Goal: Information Seeking & Learning: Learn about a topic

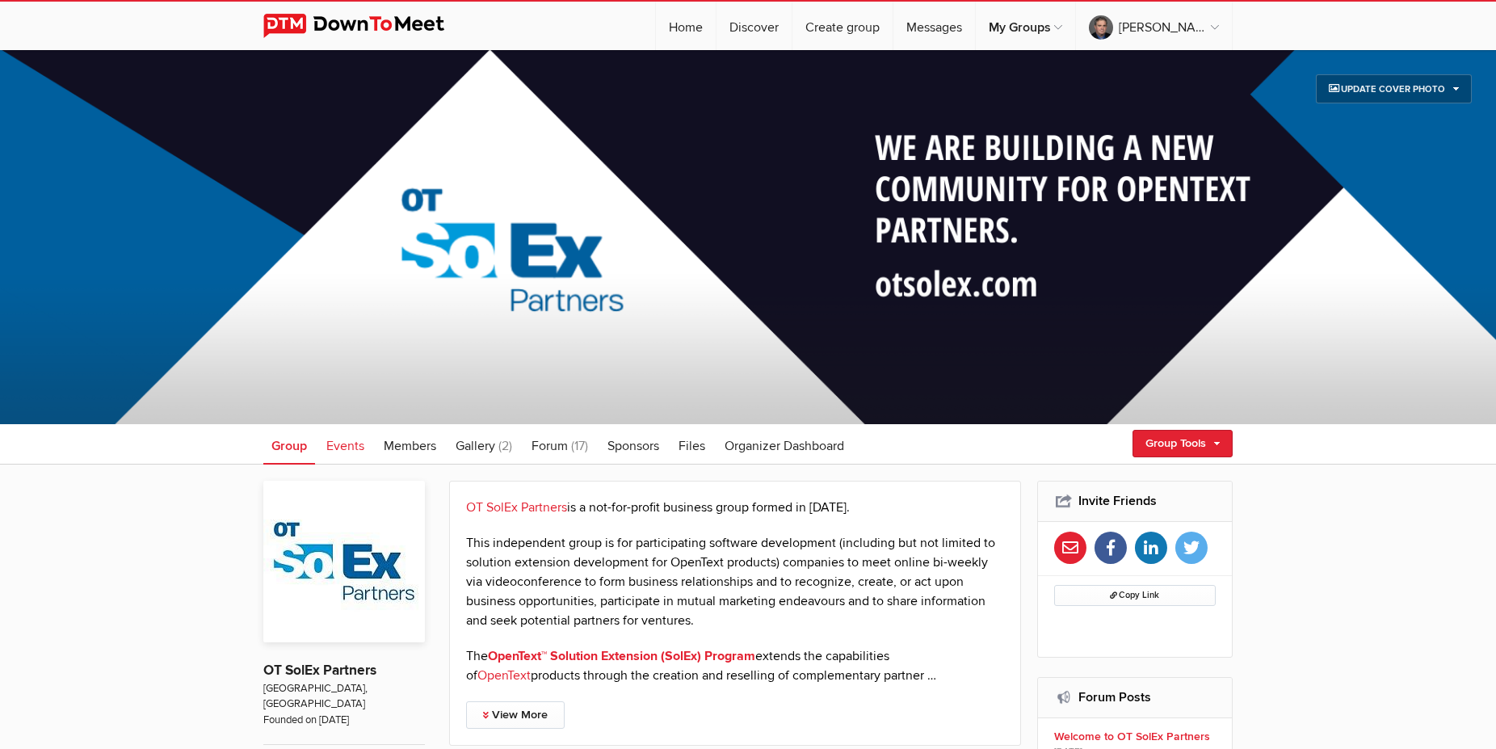
click at [360, 446] on span "Events" at bounding box center [345, 446] width 38 height 16
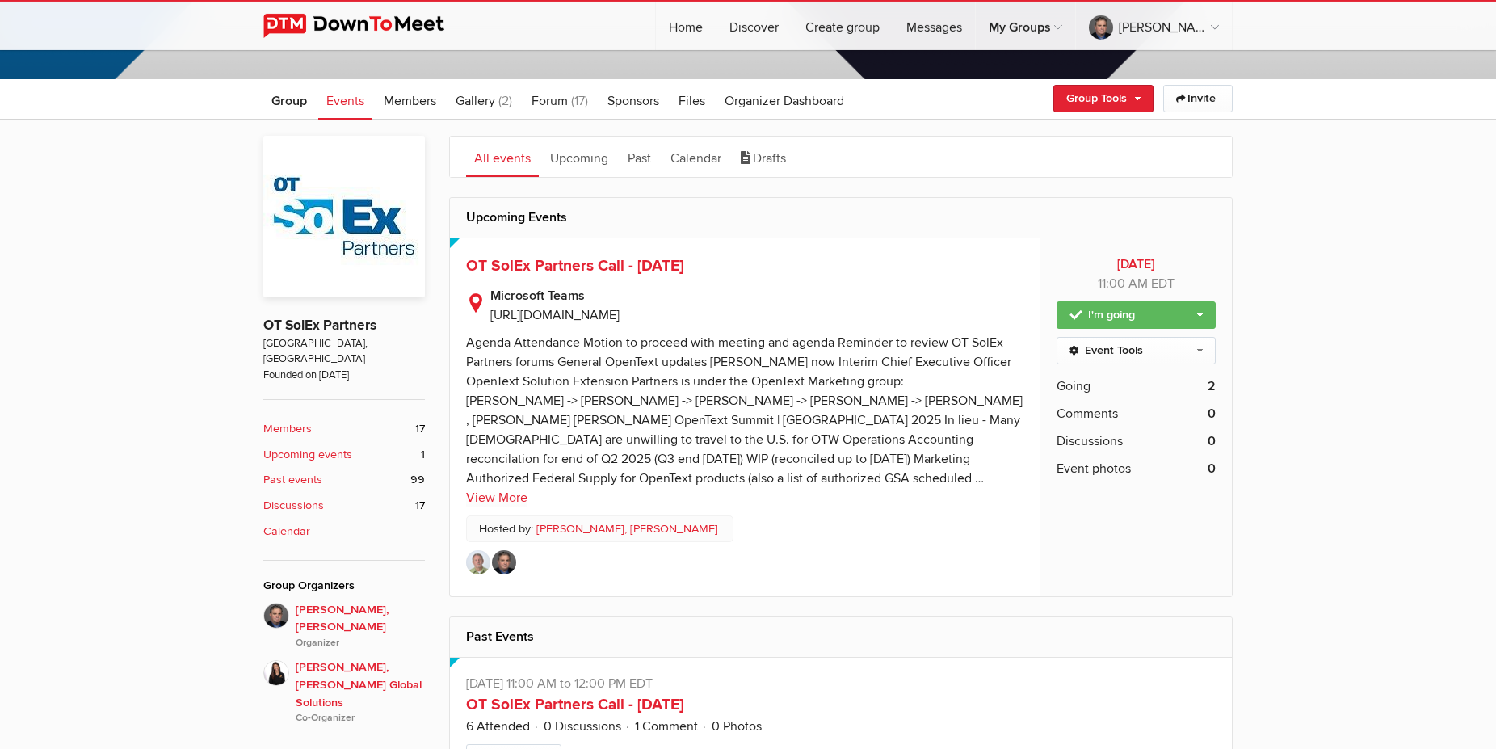
scroll to position [412, 0]
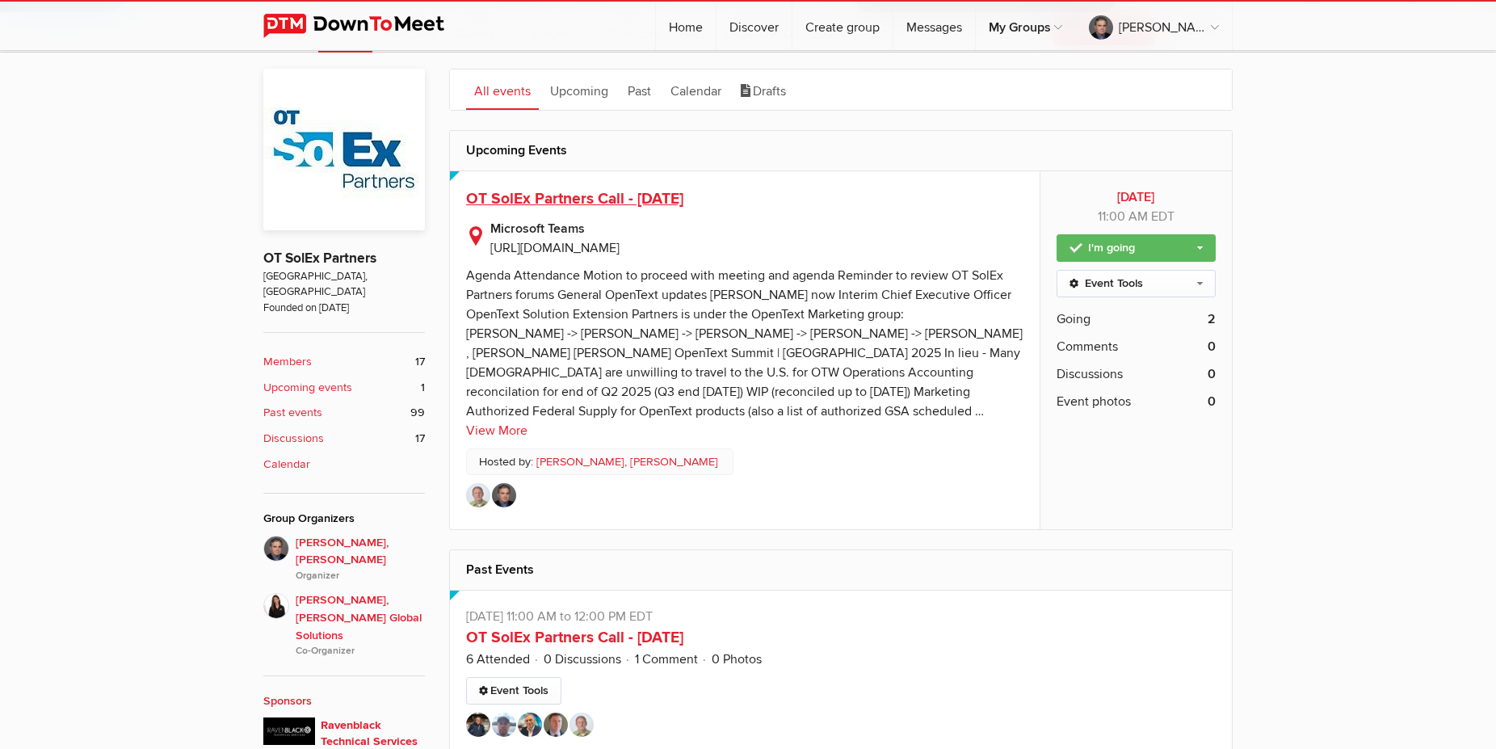
click at [558, 198] on span "OT SolEx Partners Call - [DATE]" at bounding box center [574, 198] width 217 height 19
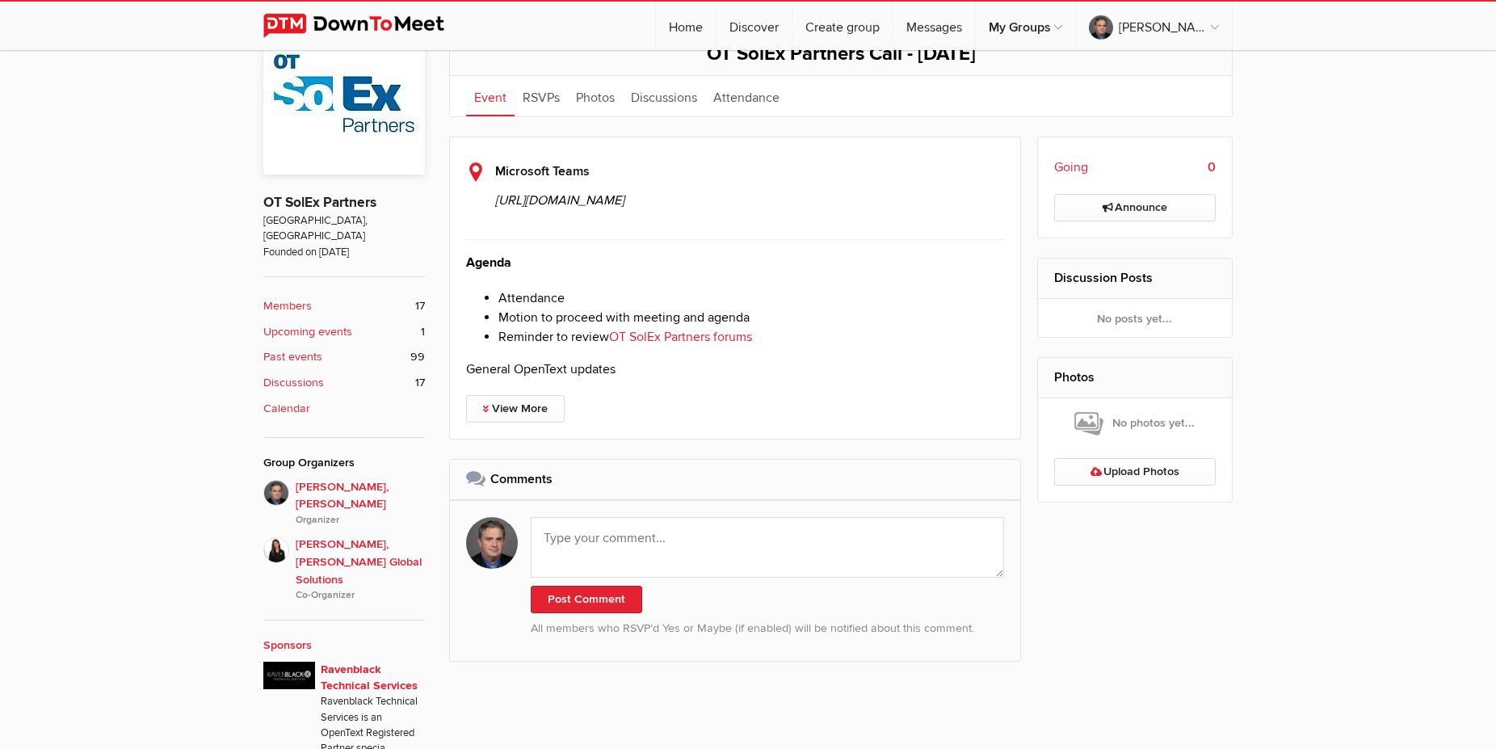
scroll to position [494, 0]
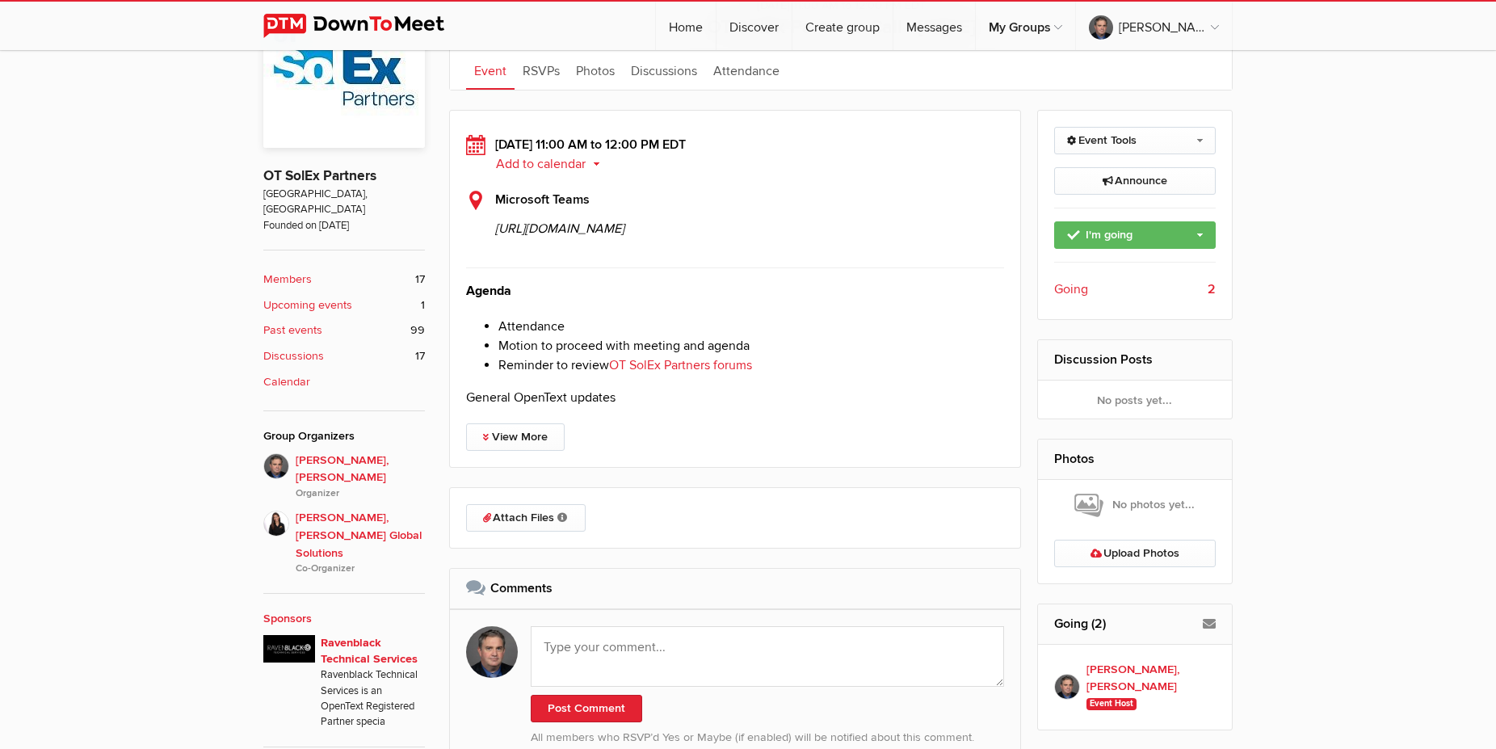
click at [519, 407] on p "General OpenText updates" at bounding box center [735, 397] width 538 height 19
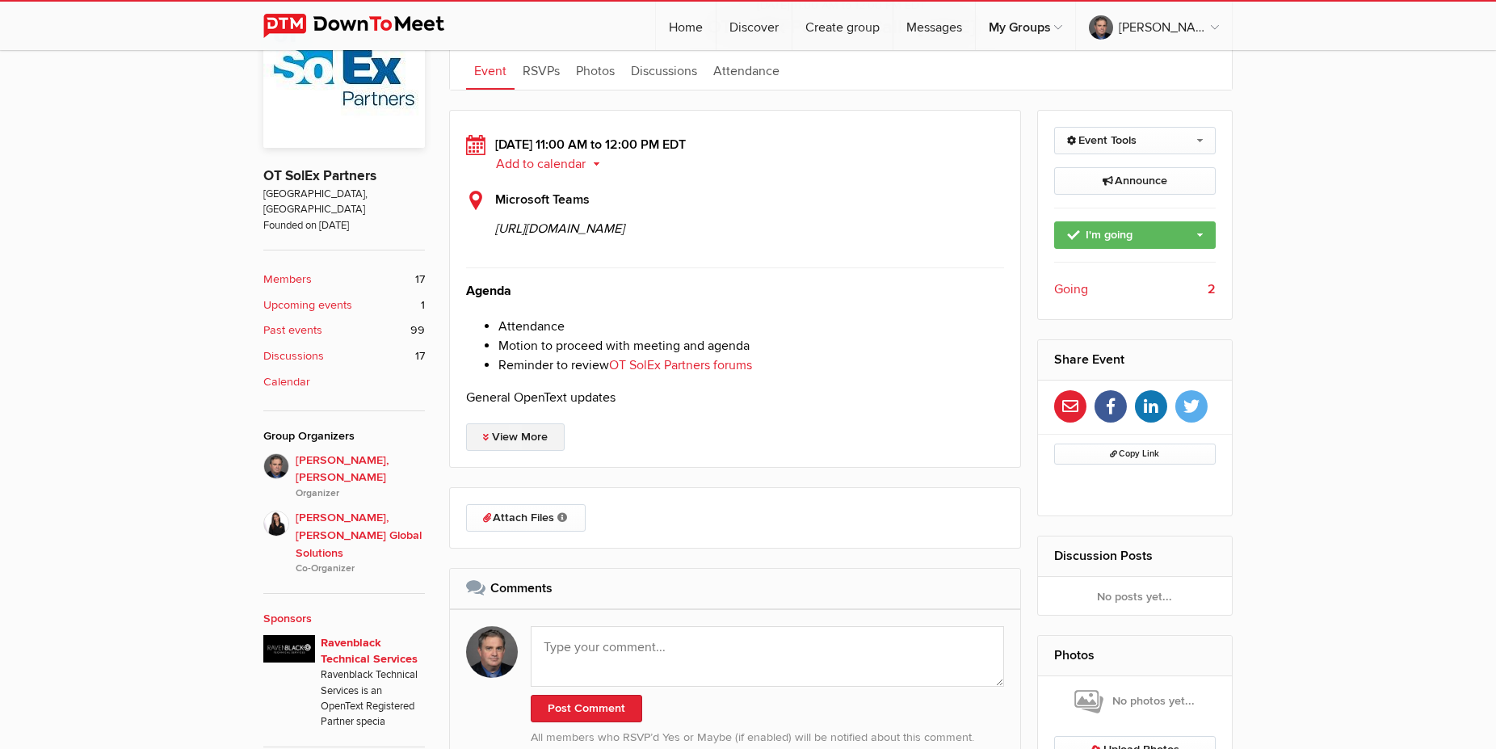
click at [526, 451] on link "View More" at bounding box center [515, 436] width 99 height 27
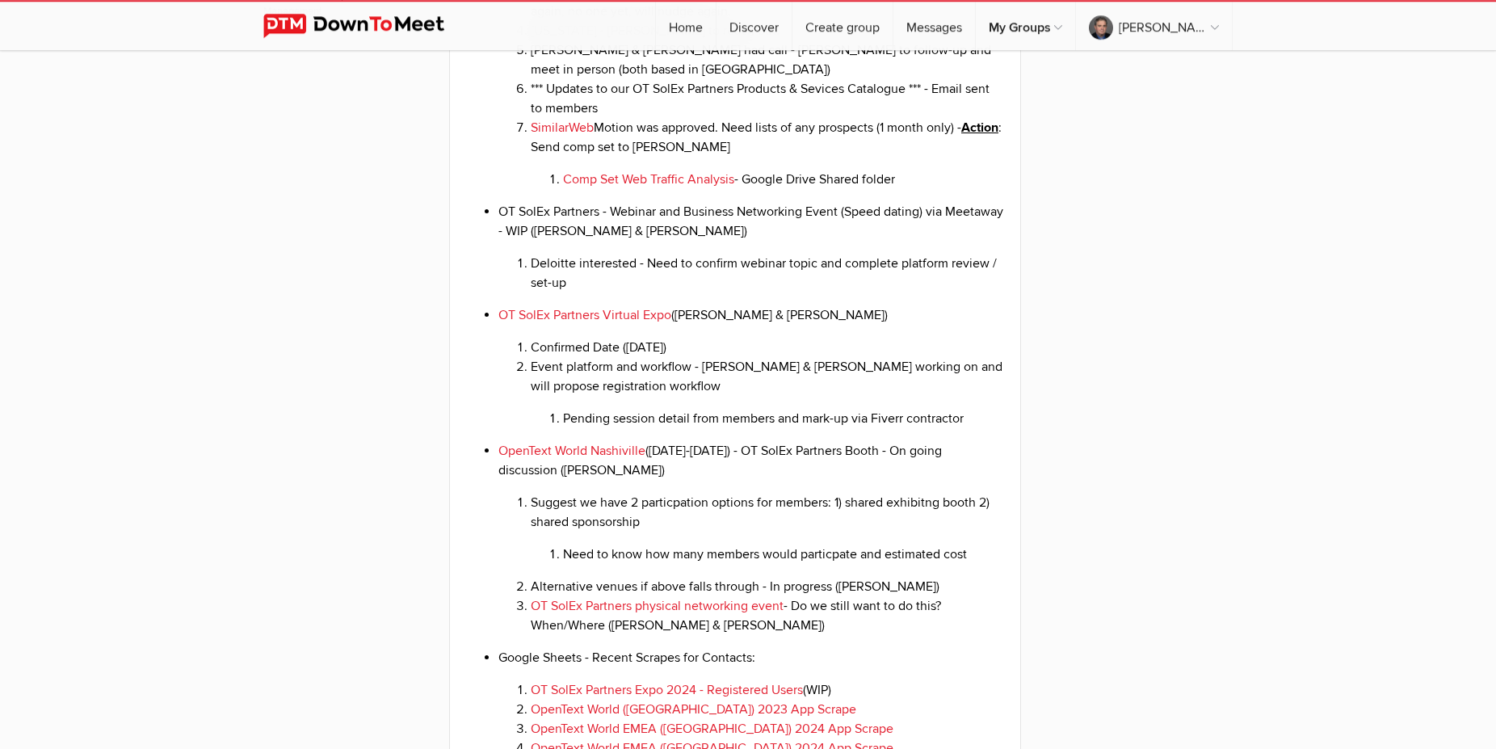
scroll to position [1648, 0]
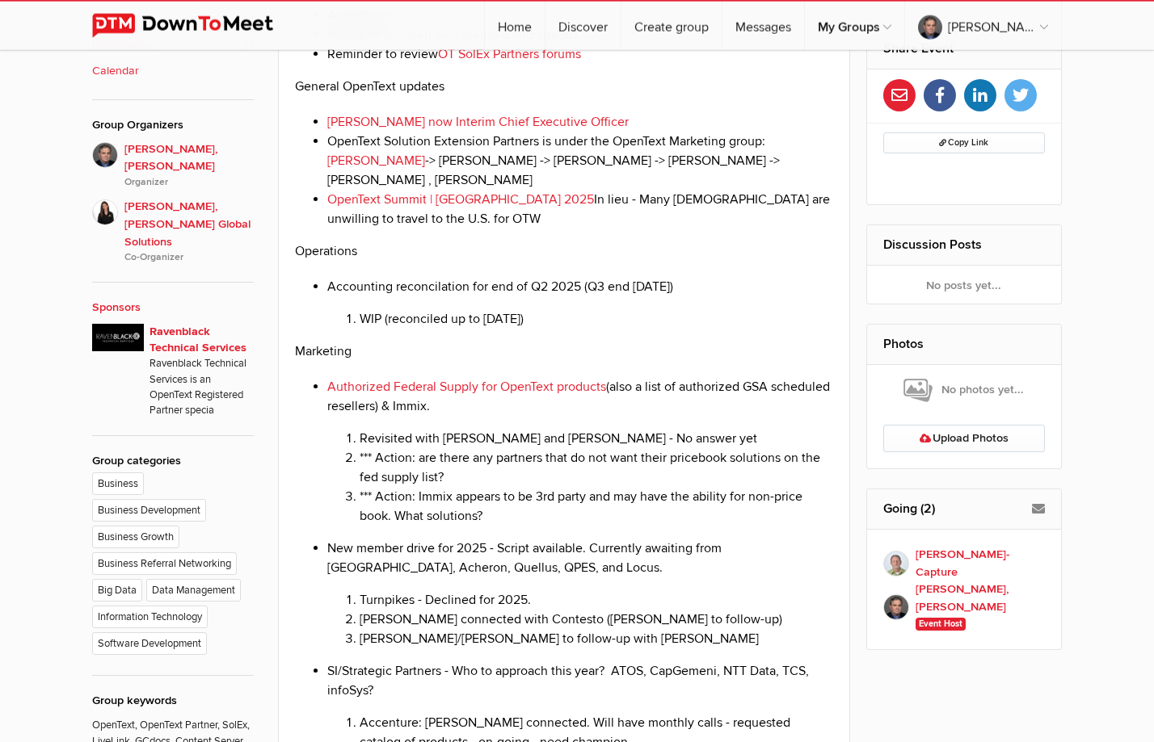
scroll to position [711, 0]
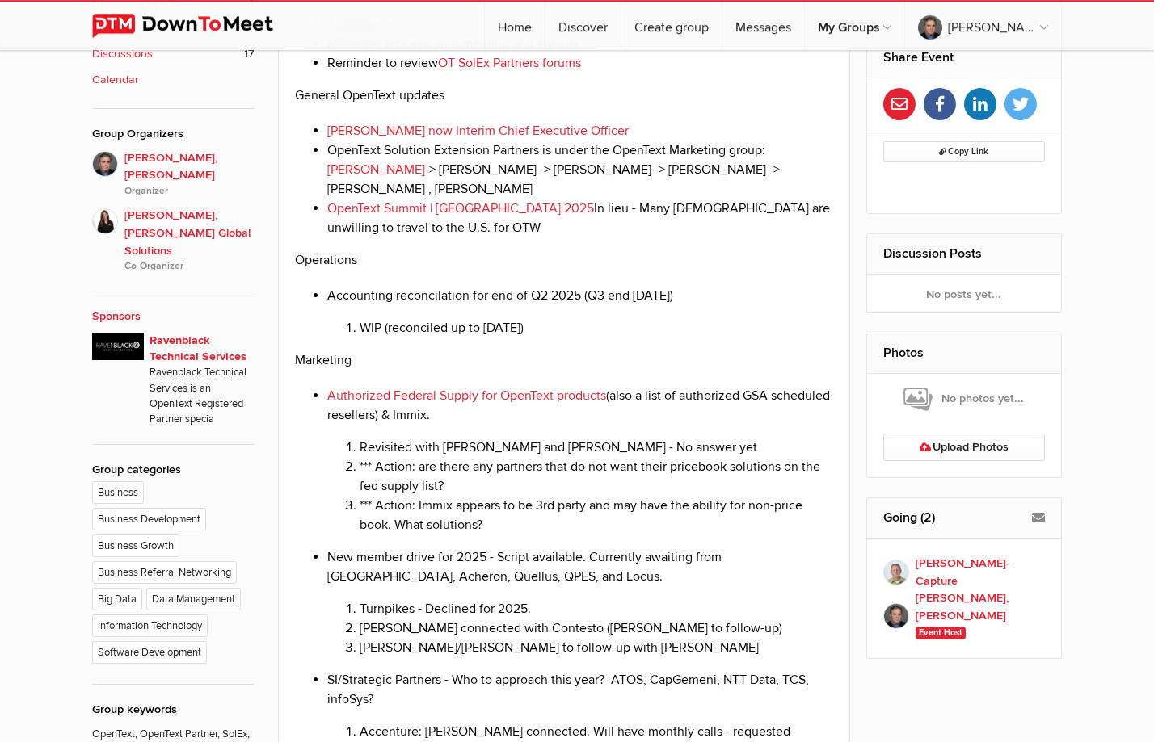
click at [742, 105] on p "General OpenText updates" at bounding box center [564, 95] width 538 height 19
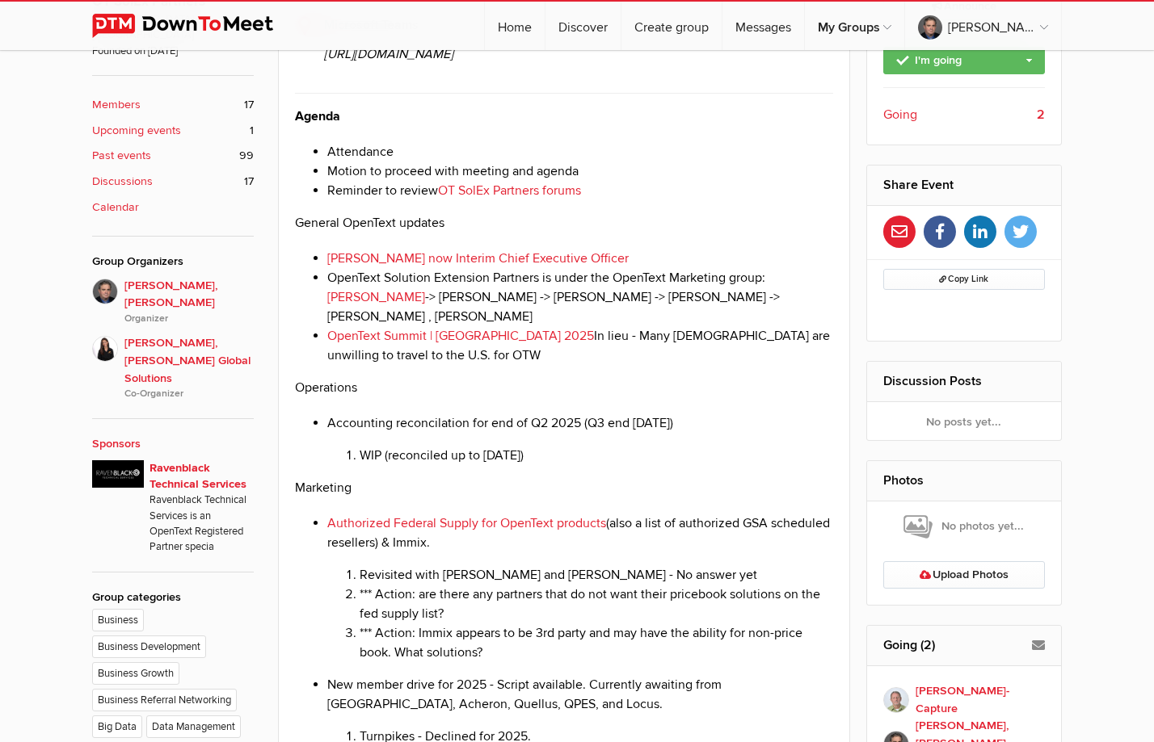
scroll to position [546, 0]
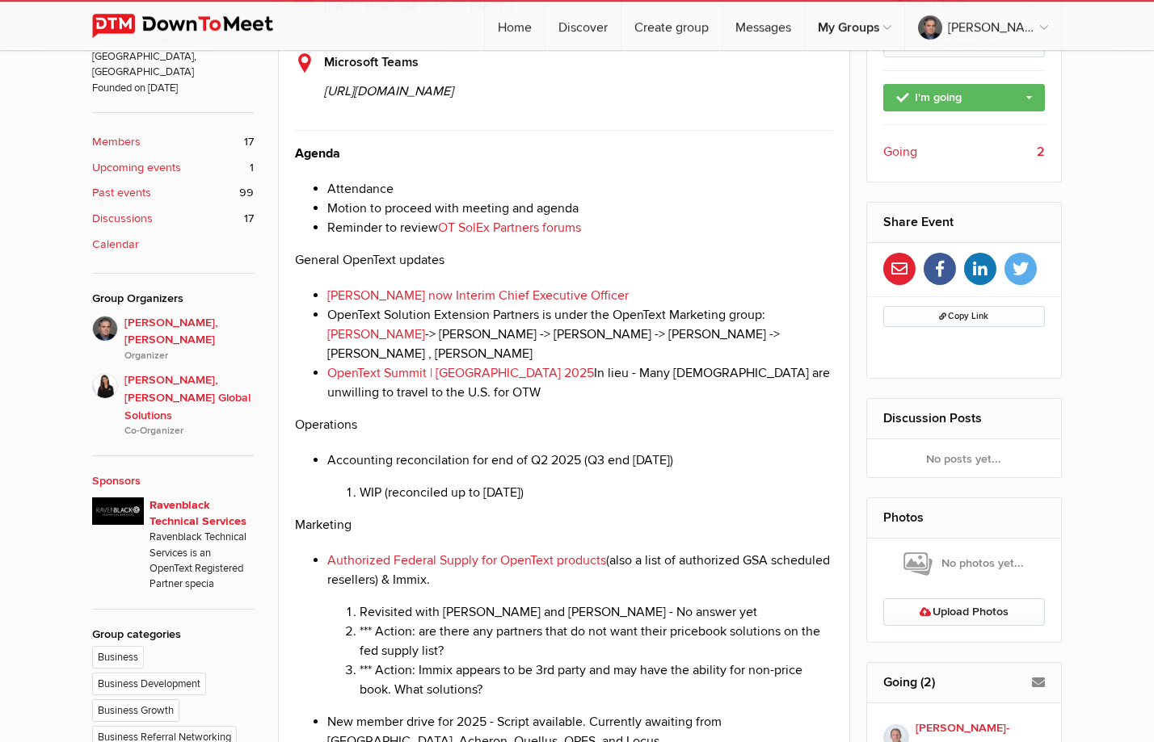
click at [722, 270] on p "General OpenText updates" at bounding box center [564, 259] width 538 height 19
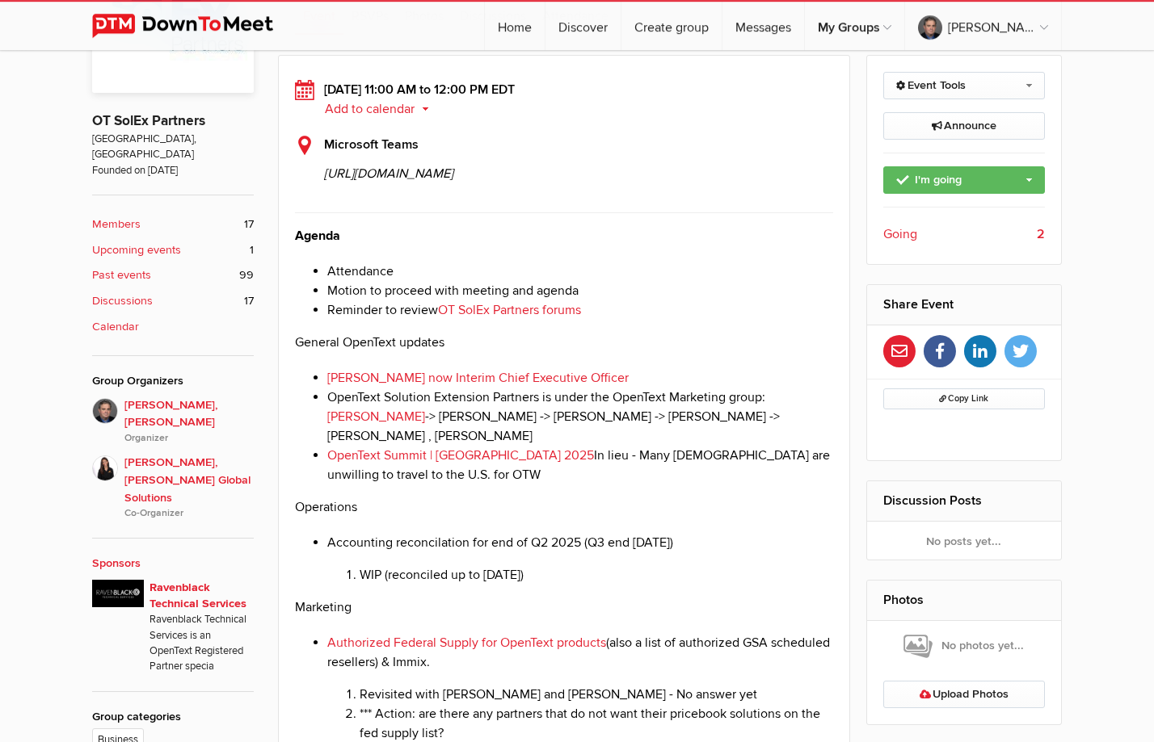
click at [666, 301] on li "Motion to proceed with meeting and agenda" at bounding box center [580, 290] width 506 height 19
click at [664, 281] on li "Attendance" at bounding box center [580, 271] width 506 height 19
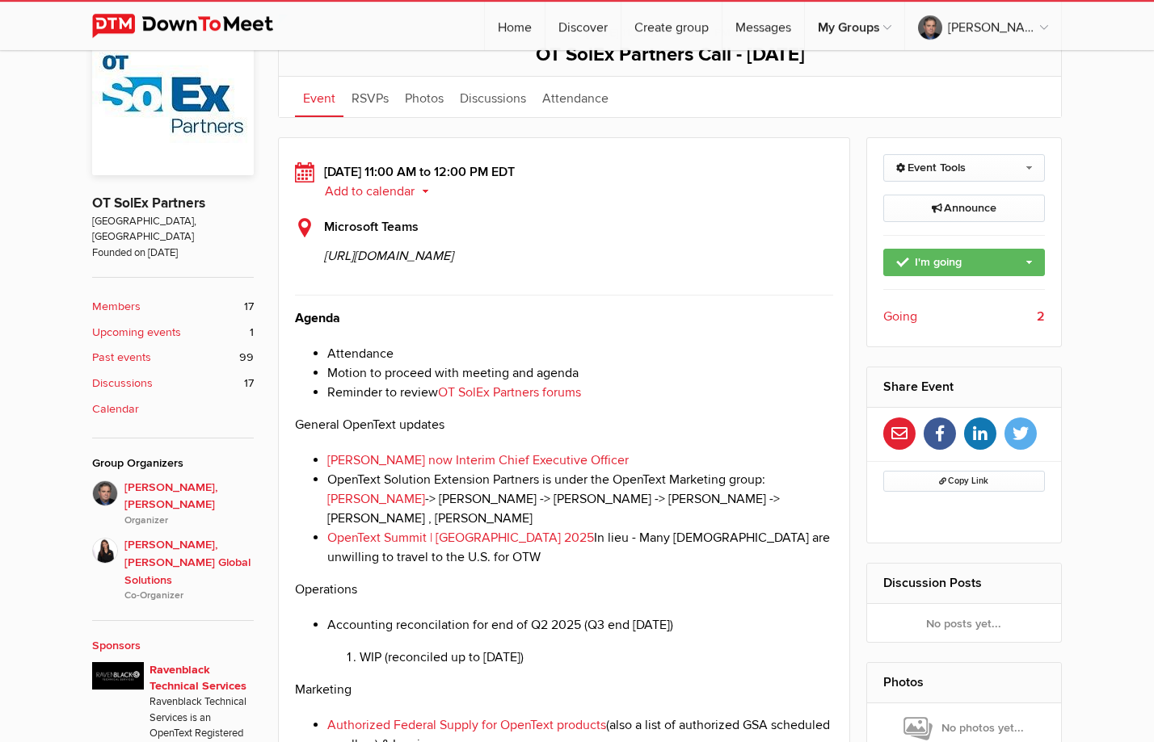
click at [650, 383] on li "Motion to proceed with meeting and agenda" at bounding box center [580, 373] width 506 height 19
click at [657, 364] on li "Attendance" at bounding box center [580, 353] width 506 height 19
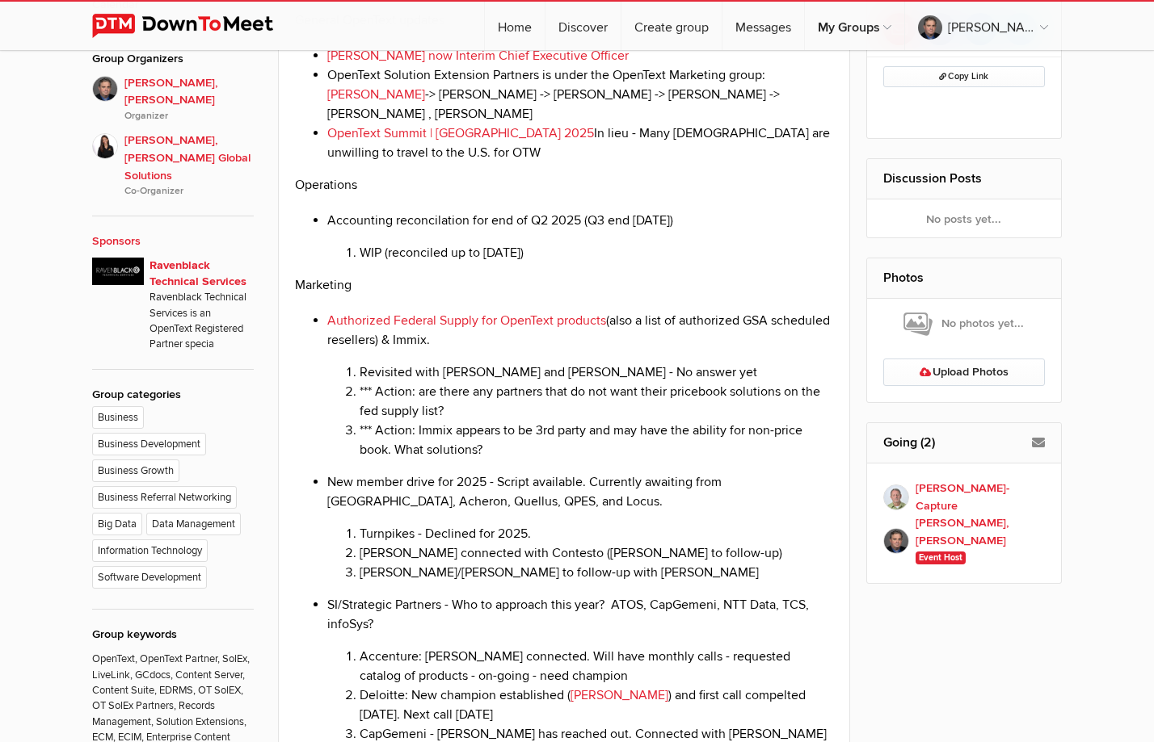
scroll to position [793, 0]
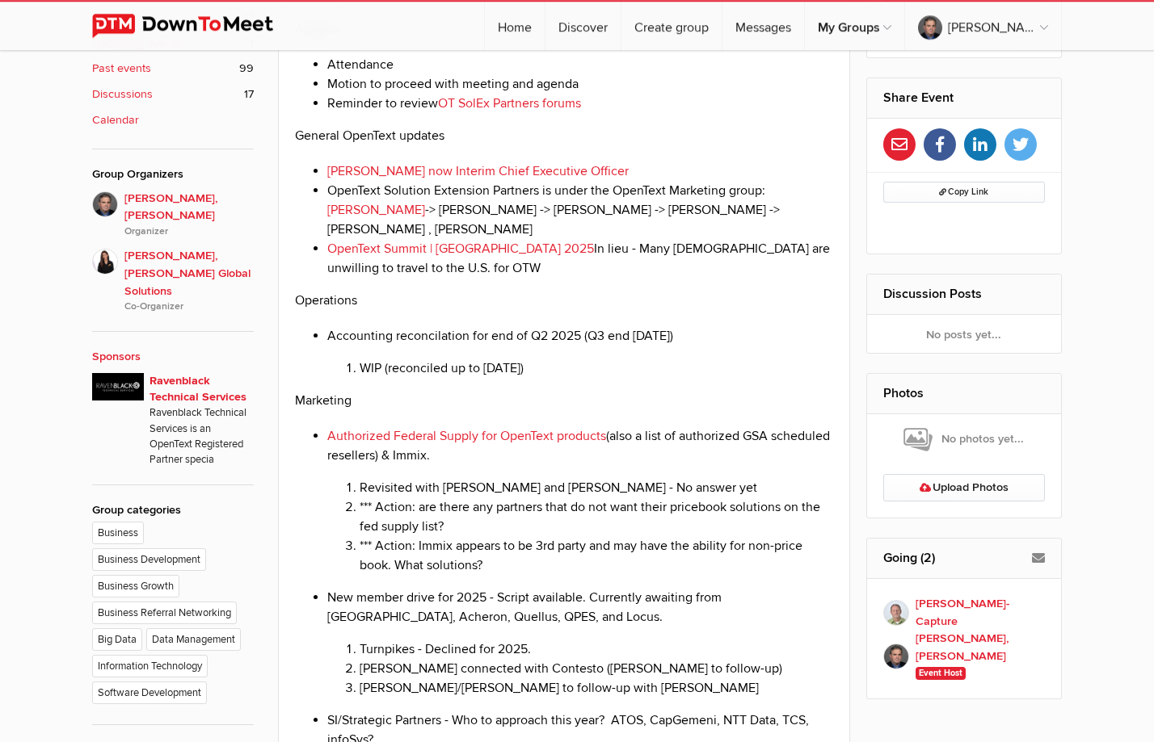
scroll to position [629, 0]
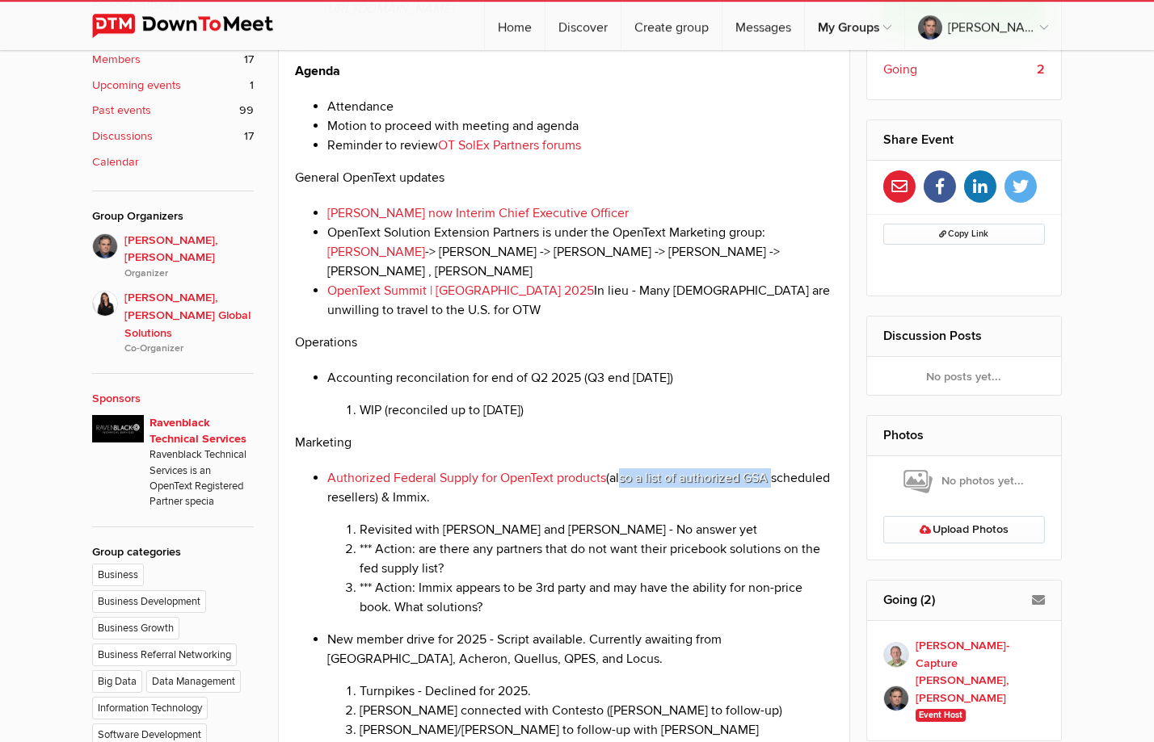
drag, startPoint x: 770, startPoint y: 558, endPoint x: 620, endPoint y: 558, distance: 149.5
click at [620, 558] on li "Authorized Federal Supply for OpenText products (also a list of authorized GSA …" at bounding box center [580, 543] width 506 height 149
drag, startPoint x: 582, startPoint y: 390, endPoint x: 603, endPoint y: 391, distance: 21.0
click at [603, 320] on li "OpenText Summit | [GEOGRAPHIC_DATA] 2025 In lieu - Many [DEMOGRAPHIC_DATA] are …" at bounding box center [580, 300] width 506 height 39
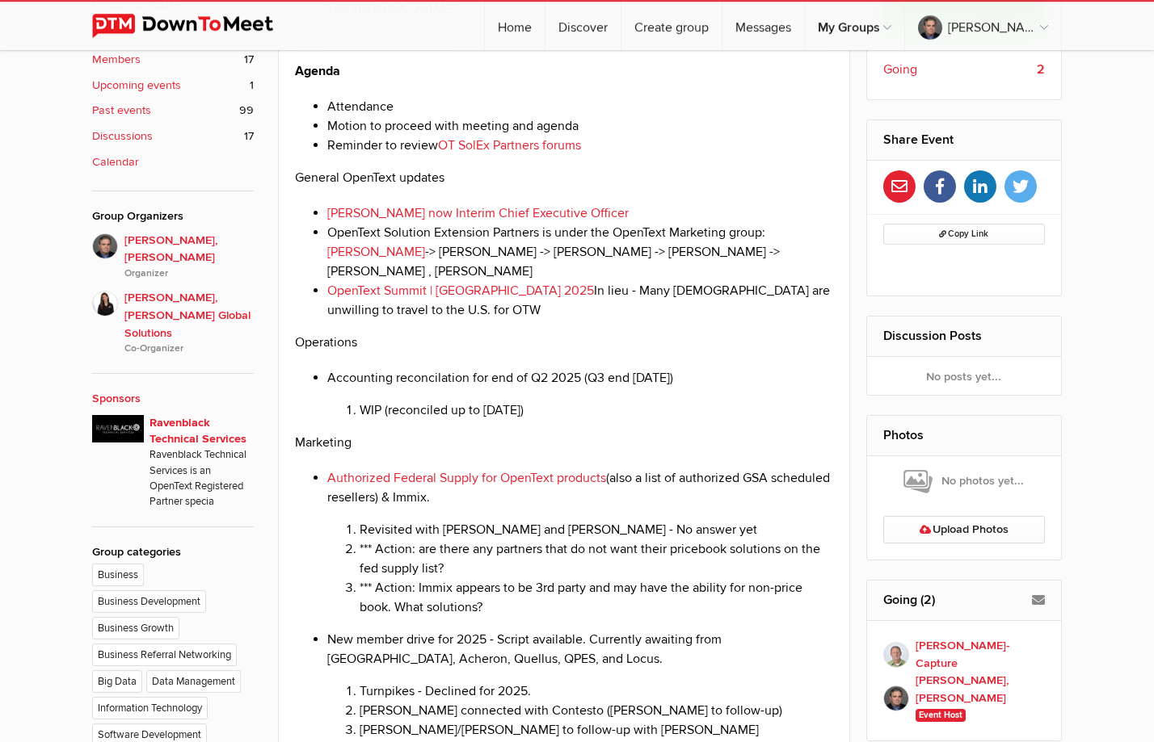
click at [549, 320] on li "OpenText Summit | [GEOGRAPHIC_DATA] 2025 In lieu - Many [DEMOGRAPHIC_DATA] are …" at bounding box center [580, 300] width 506 height 39
click at [565, 320] on li "OpenText Summit | [GEOGRAPHIC_DATA] 2025 In lieu - Many [DEMOGRAPHIC_DATA] are …" at bounding box center [580, 300] width 506 height 39
click at [478, 320] on li "OpenText Summit | [GEOGRAPHIC_DATA] 2025 In lieu - Many [DEMOGRAPHIC_DATA] are …" at bounding box center [580, 300] width 506 height 39
click at [565, 420] on li "Accounting reconcilation for end of Q2 2025 (Q3 end [DATE]) WIP (reconciled up …" at bounding box center [580, 394] width 506 height 52
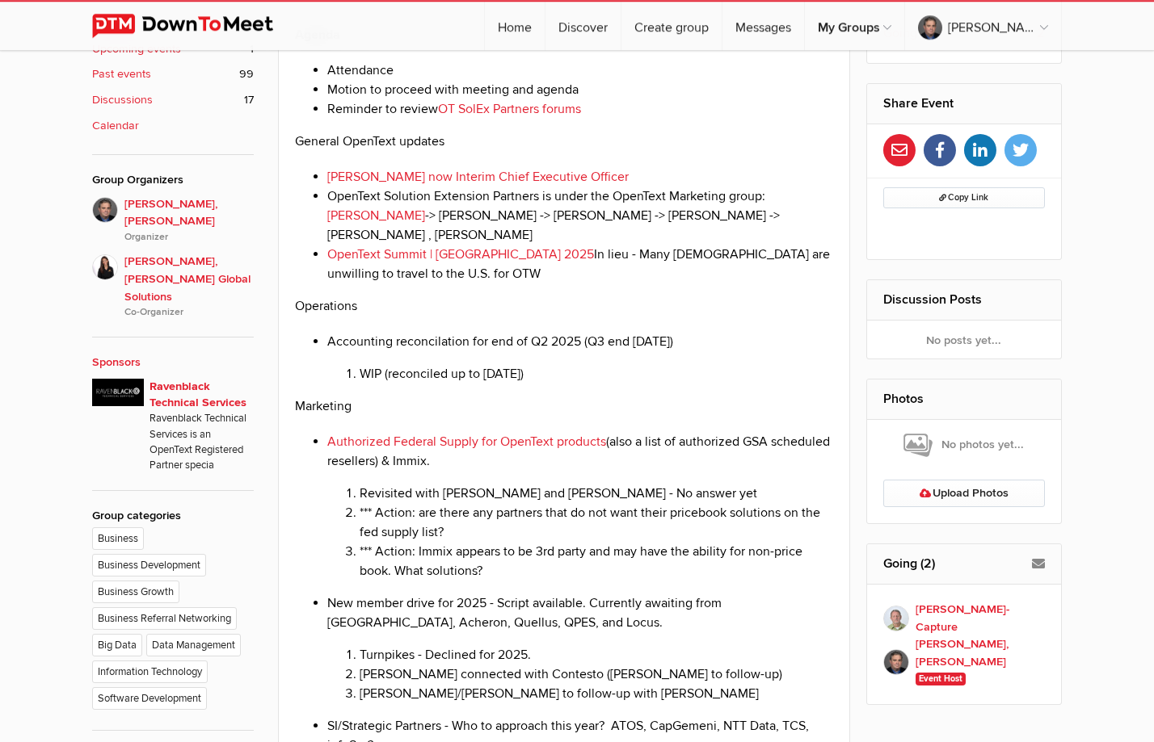
scroll to position [711, 0]
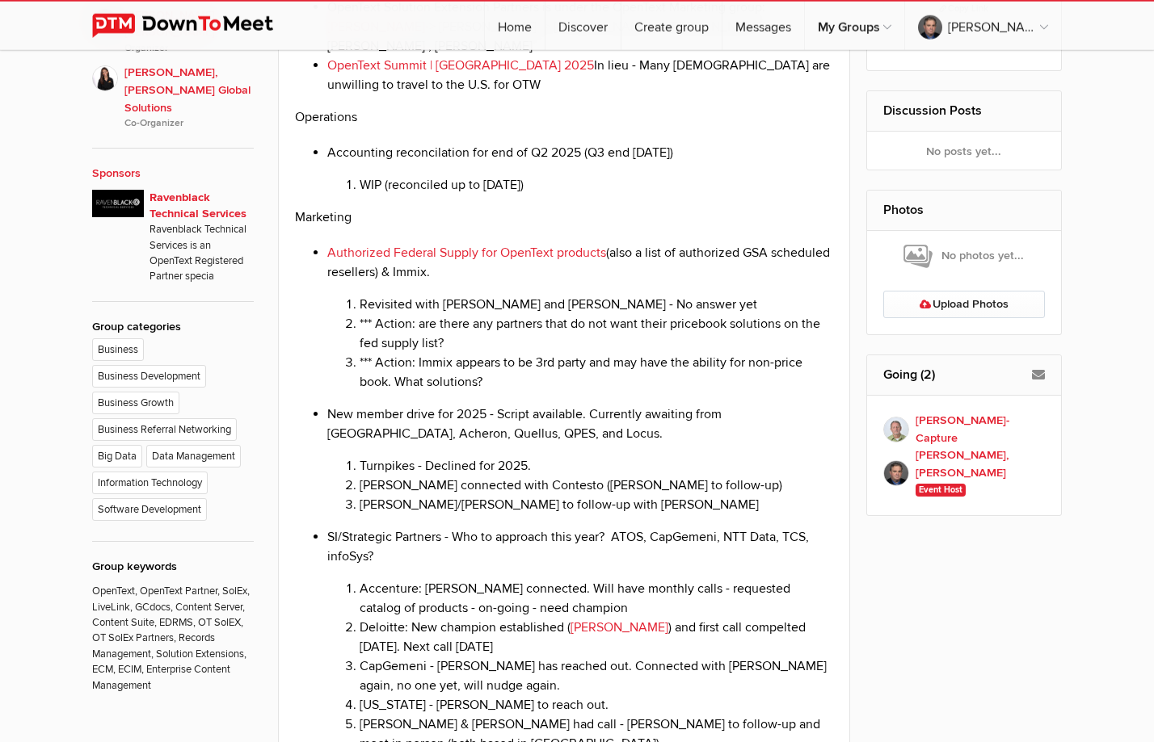
scroll to position [958, 0]
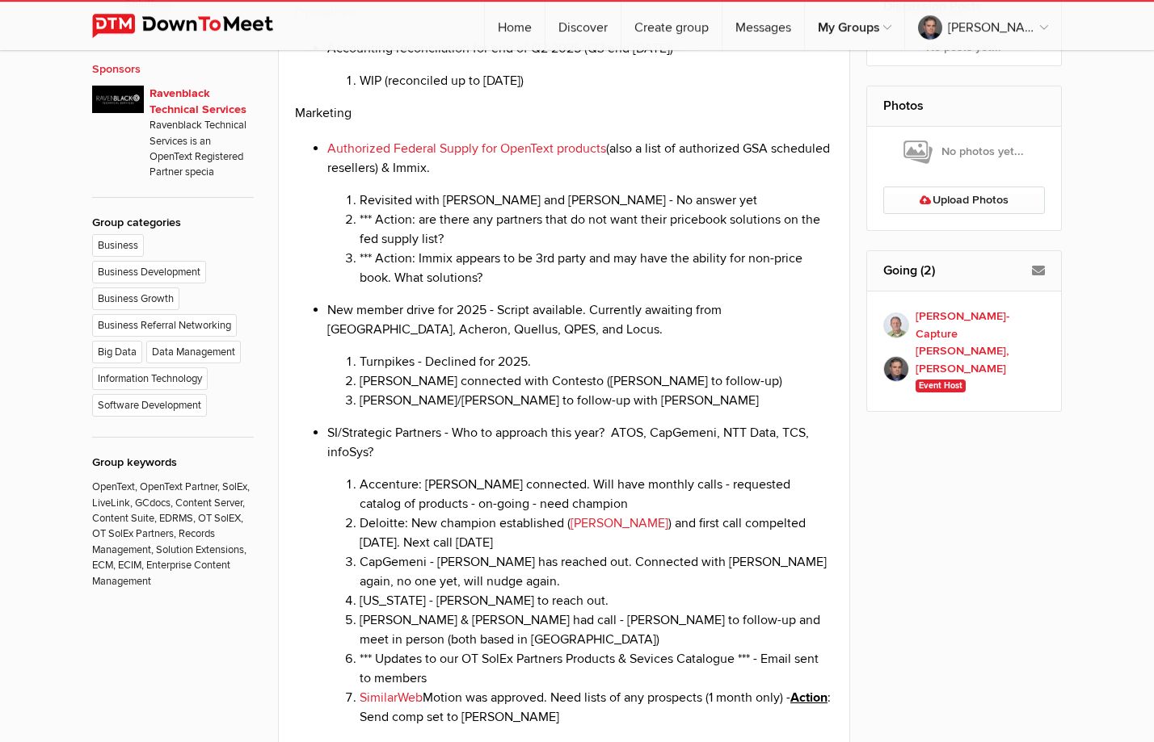
click at [481, 249] on li "*** Action: are there any partners that do not want their pricebook solutions o…" at bounding box center [596, 229] width 473 height 39
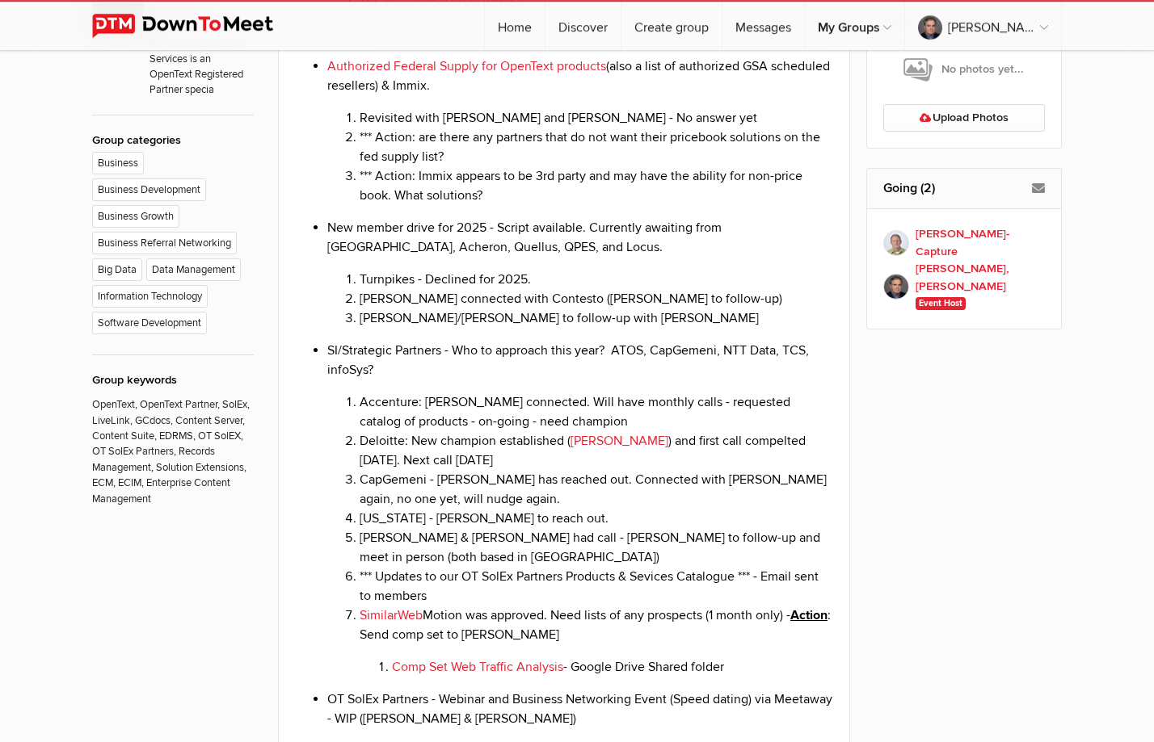
click at [472, 205] on li "*** Action: Immix appears to be 3rd party and may have the ability for non-pric…" at bounding box center [596, 185] width 473 height 39
click at [593, 166] on li "*** Action: are there any partners that do not want their pricebook solutions o…" at bounding box center [596, 147] width 473 height 39
click at [551, 205] on li "*** Action: Immix appears to be 3rd party and may have the ability for non-pric…" at bounding box center [596, 185] width 473 height 39
click at [506, 205] on li "*** Action: Immix appears to be 3rd party and may have the ability for non-pric…" at bounding box center [596, 185] width 473 height 39
click at [501, 205] on li "*** Action: Immix appears to be 3rd party and may have the ability for non-pric…" at bounding box center [596, 185] width 473 height 39
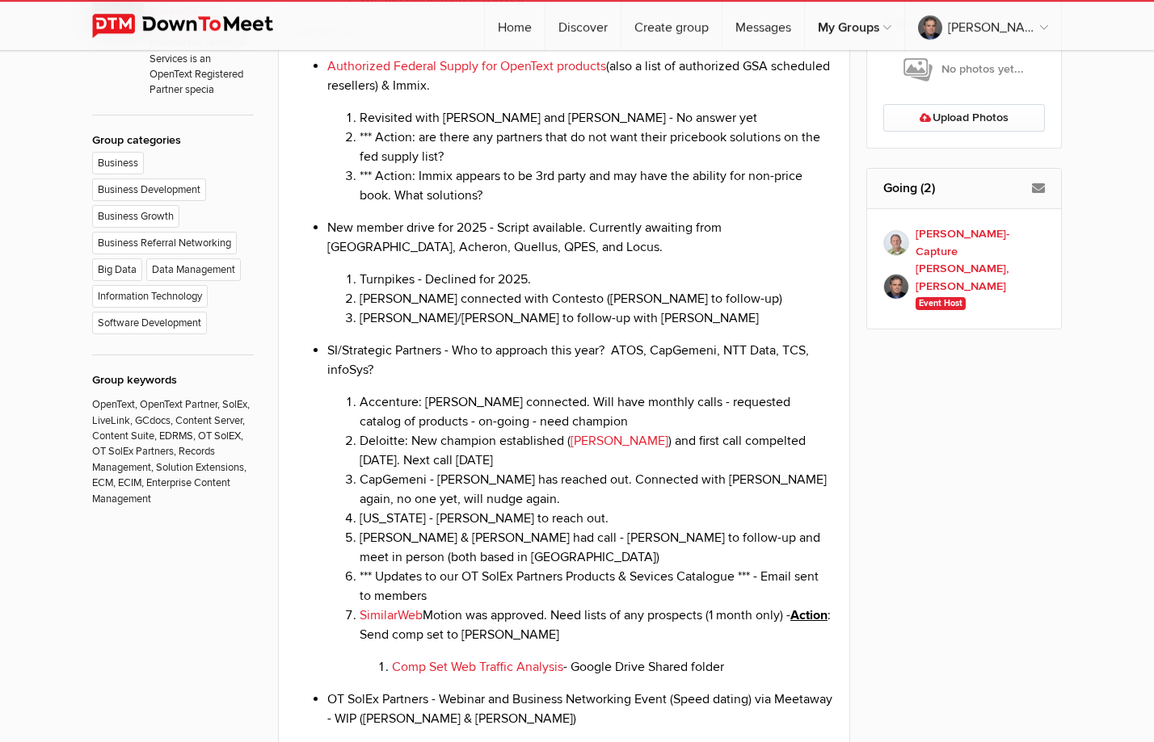
click at [512, 205] on li "*** Action: Immix appears to be 3rd party and may have the ability for non-pric…" at bounding box center [596, 185] width 473 height 39
click at [488, 205] on li "*** Action: Immix appears to be 3rd party and may have the ability for non-pric…" at bounding box center [596, 185] width 473 height 39
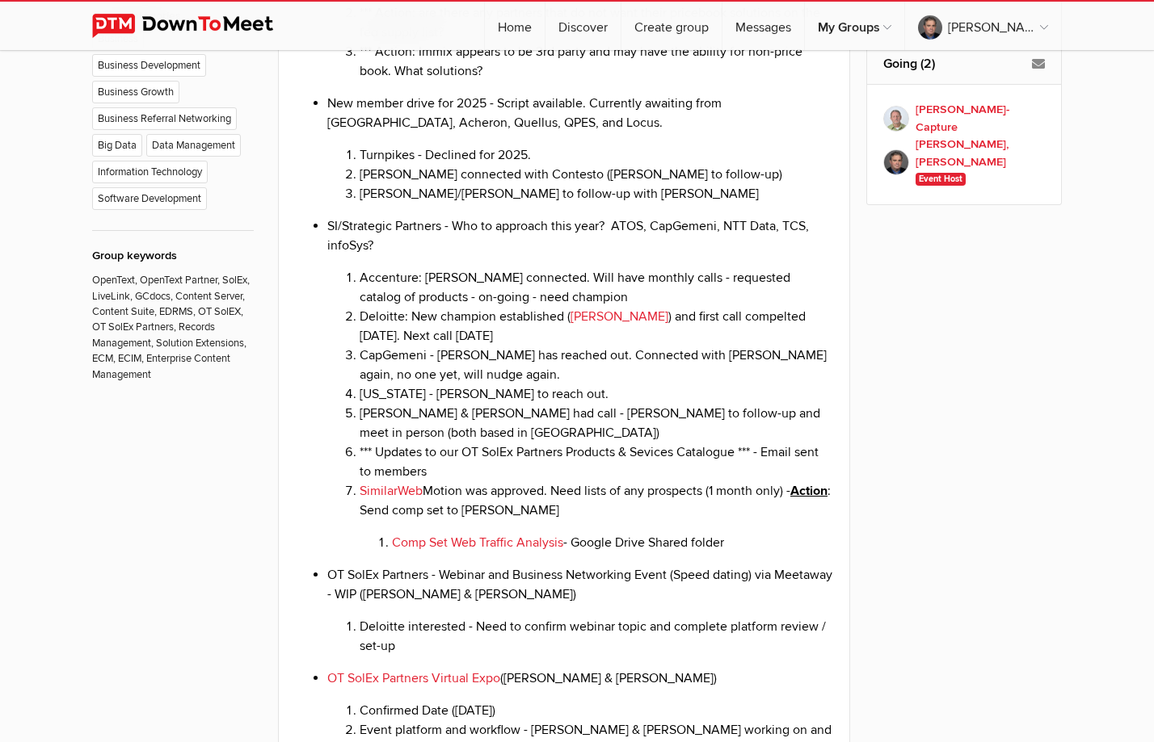
scroll to position [1205, 0]
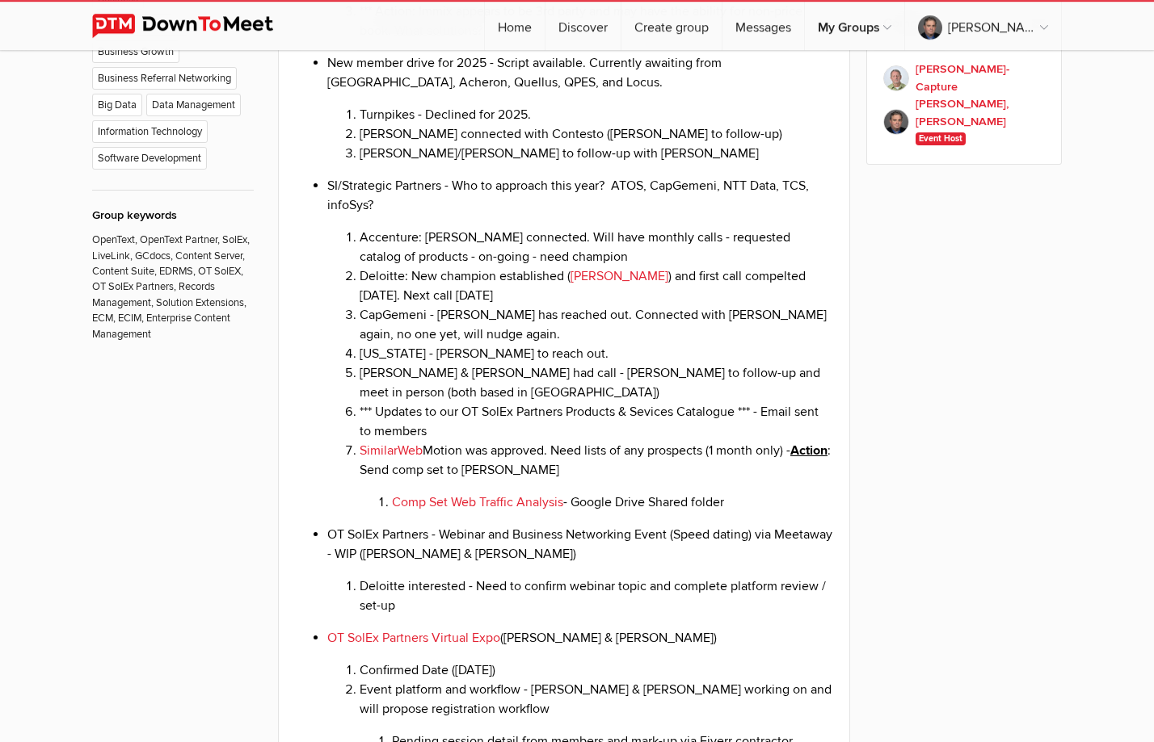
click at [551, 163] on li "[PERSON_NAME]/[PERSON_NAME] to follow-up with [PERSON_NAME]" at bounding box center [596, 153] width 473 height 19
click at [570, 163] on li "[PERSON_NAME]/[PERSON_NAME] to follow-up with [PERSON_NAME]" at bounding box center [596, 153] width 473 height 19
click at [590, 163] on li "[PERSON_NAME]/[PERSON_NAME] to follow-up with [PERSON_NAME]" at bounding box center [596, 153] width 473 height 19
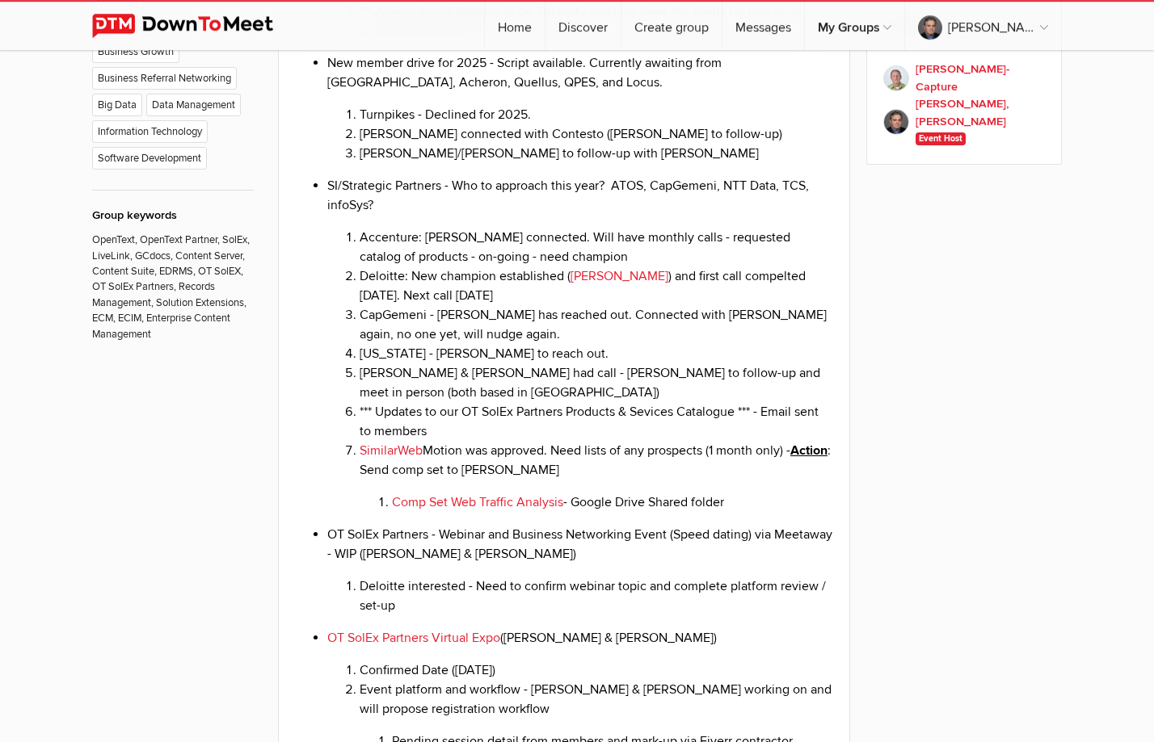
click at [476, 282] on li "SI/Strategic Partners - Who to approach this year? ATOS, CapGemeni, NTT Data, T…" at bounding box center [580, 344] width 506 height 336
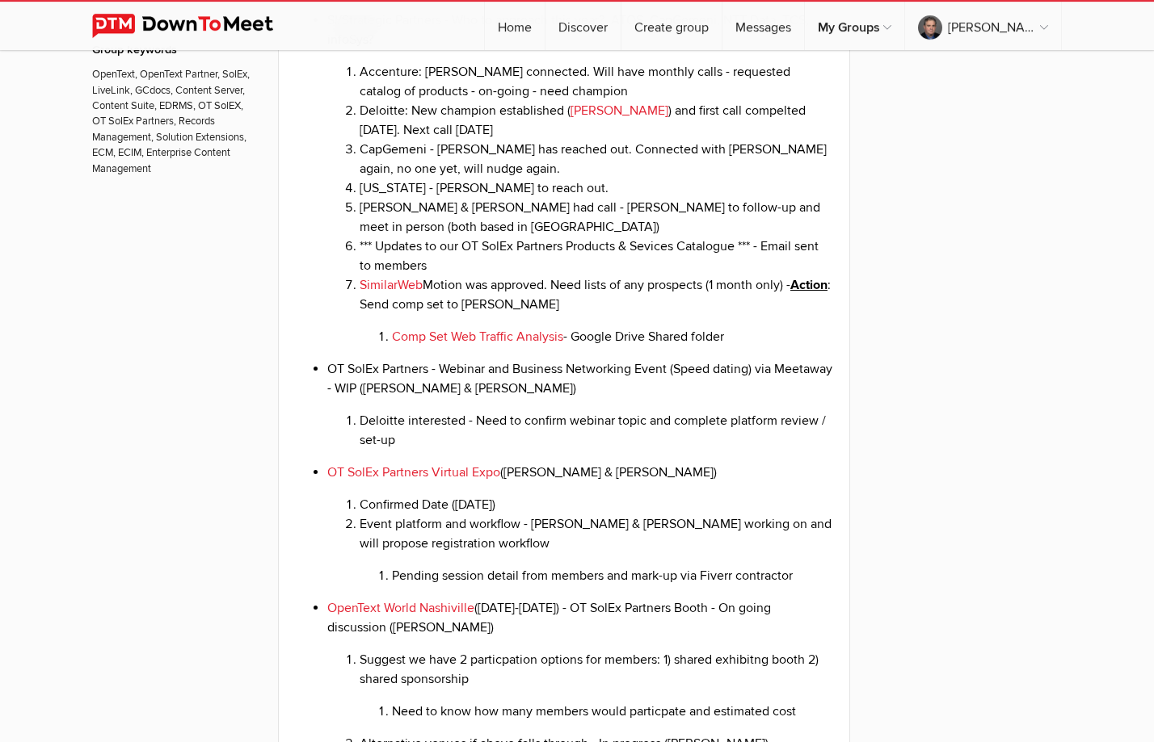
scroll to position [1370, 0]
click at [498, 451] on li "OT SolEx Partners - Webinar and Business Networking Event (Speed dating) via Me…" at bounding box center [580, 405] width 506 height 90
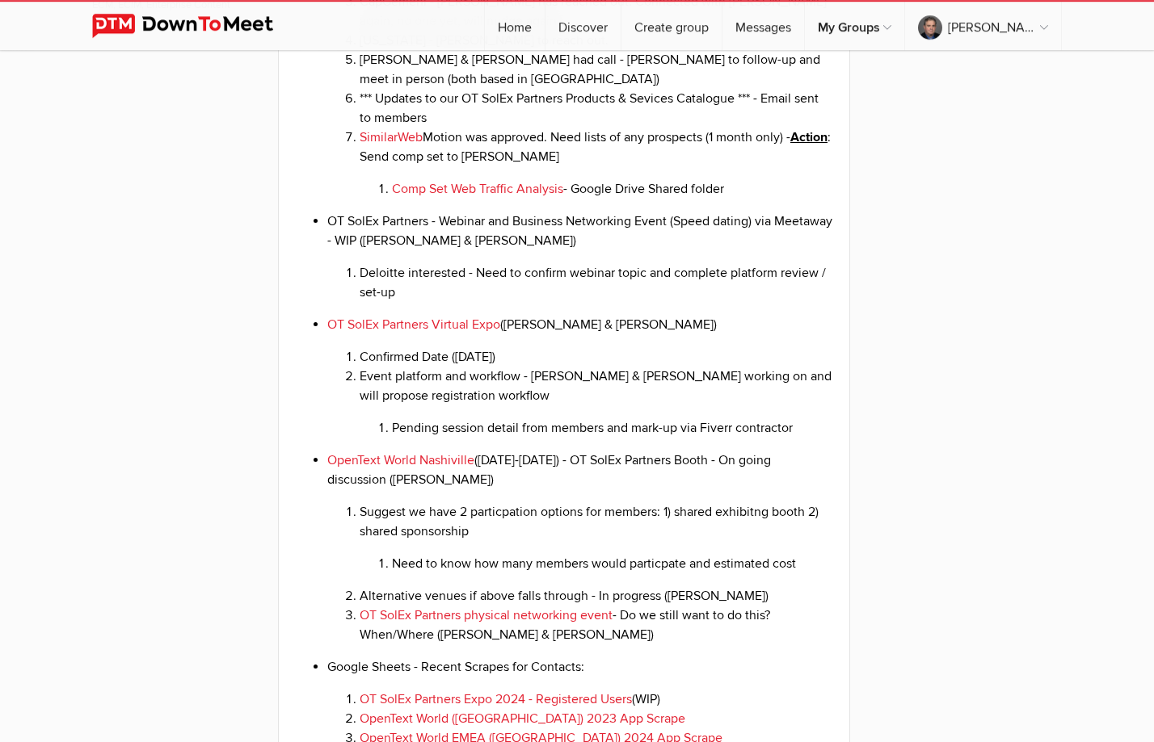
scroll to position [1535, 0]
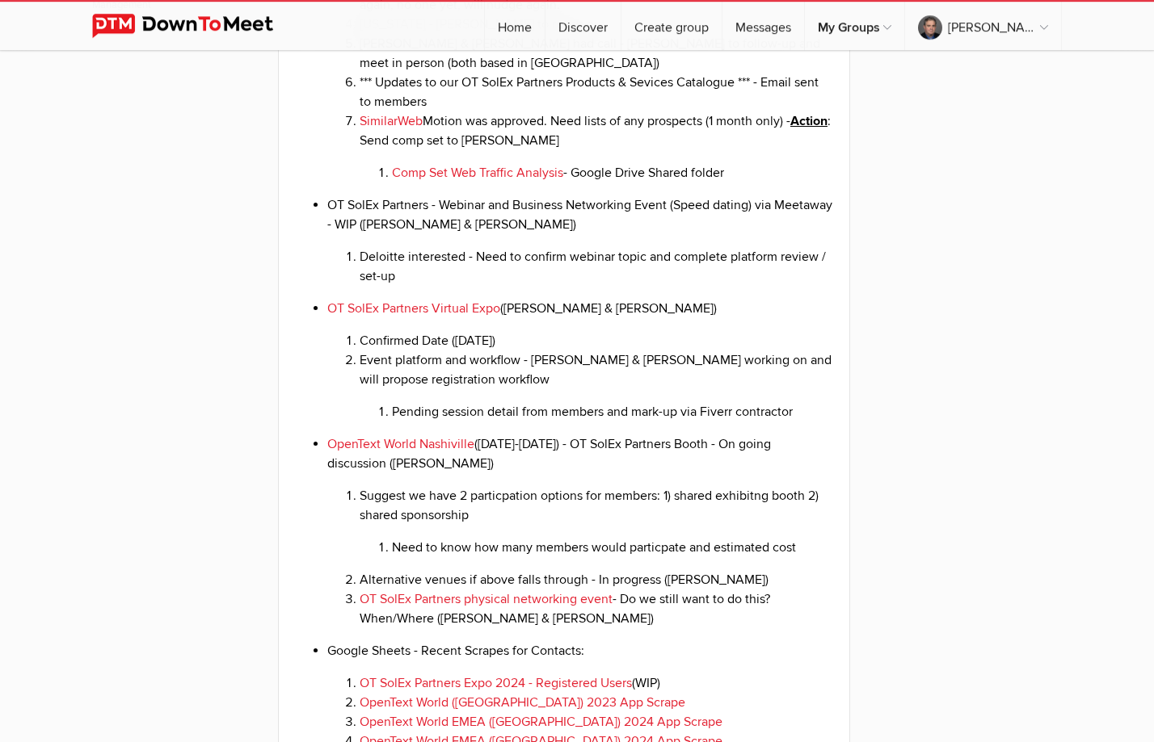
click at [549, 286] on li "OT SolEx Partners - Webinar and Business Networking Event (Speed dating) via Me…" at bounding box center [580, 241] width 506 height 90
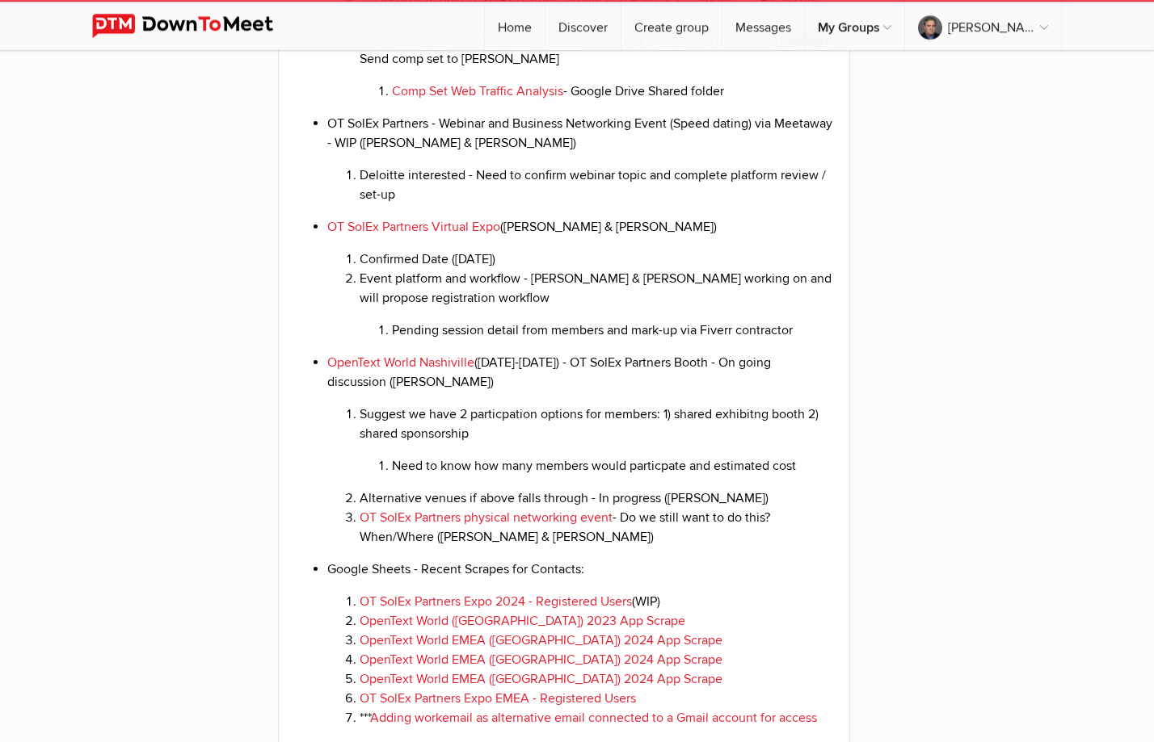
scroll to position [1617, 0]
click at [506, 204] on li "OT SolEx Partners - Webinar and Business Networking Event (Speed dating) via Me…" at bounding box center [580, 158] width 506 height 90
click at [542, 204] on li "OT SolEx Partners - Webinar and Business Networking Event (Speed dating) via Me…" at bounding box center [580, 158] width 506 height 90
click at [439, 290] on ul "Authorized Federal Supply for OpenText products (also a list of authorized GSA …" at bounding box center [564, 436] width 538 height 1913
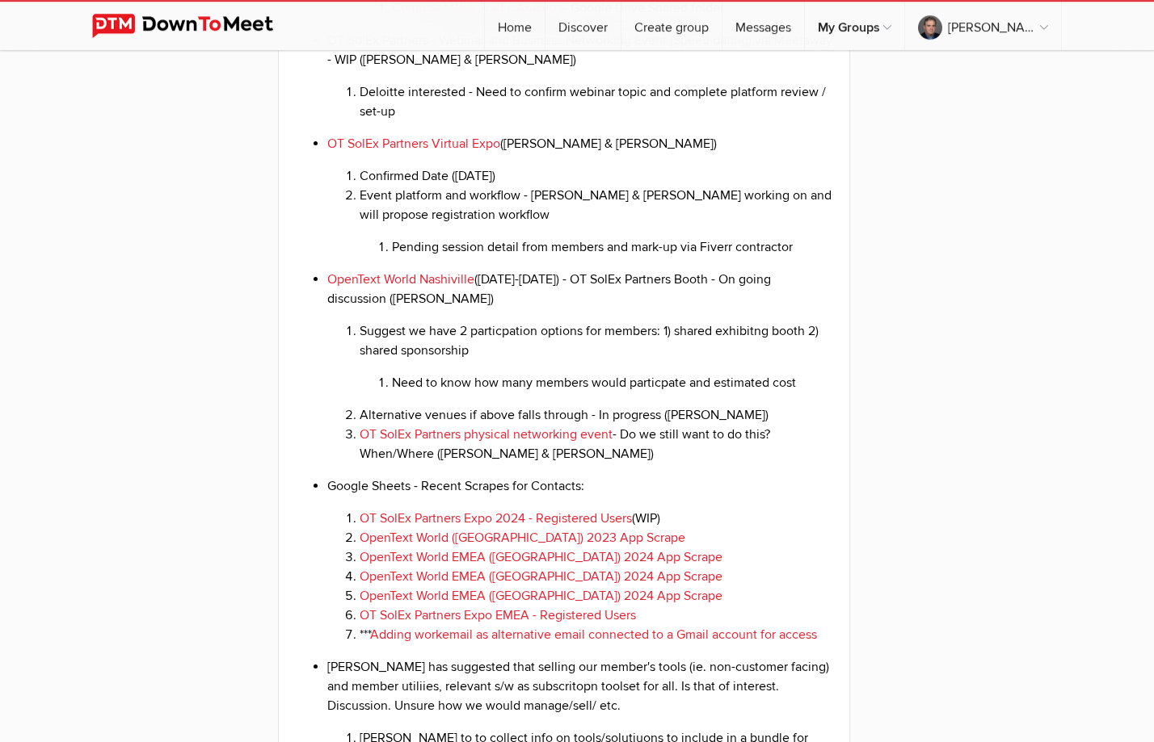
scroll to position [1782, 0]
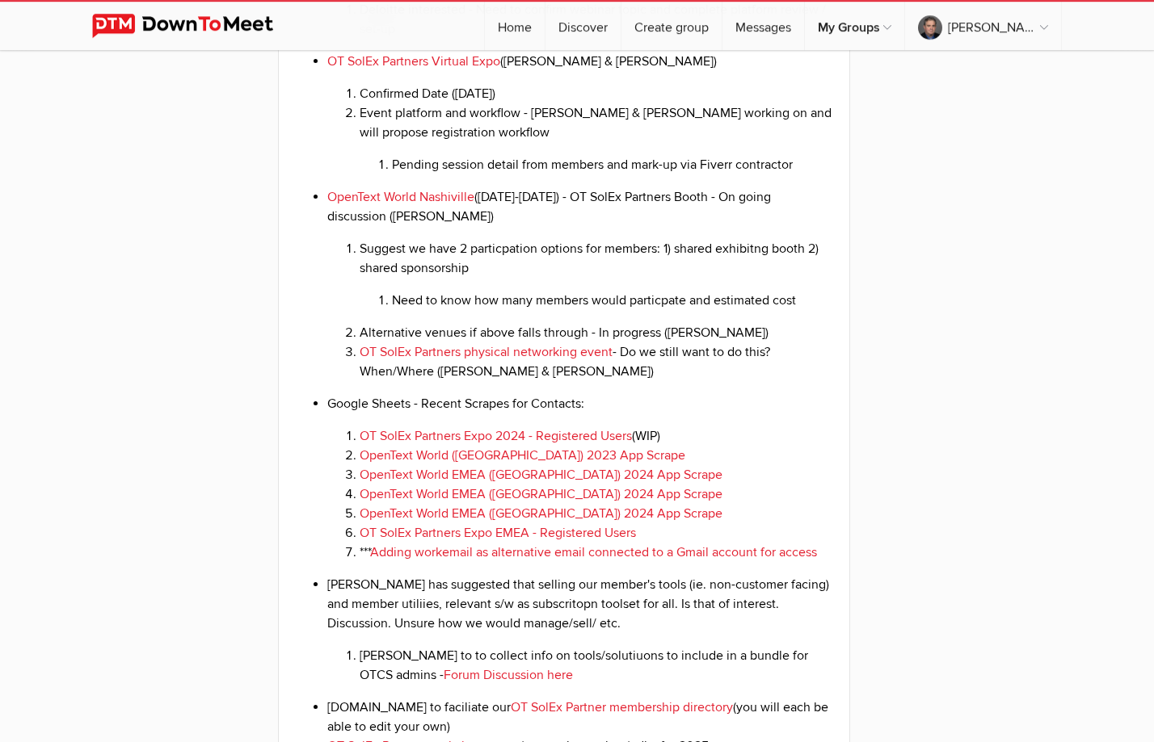
click at [531, 175] on li "Event platform and workflow - [PERSON_NAME] & [PERSON_NAME] working on and will…" at bounding box center [596, 138] width 473 height 71
click at [530, 175] on li "Event platform and workflow - [PERSON_NAME] & [PERSON_NAME] working on and will…" at bounding box center [596, 138] width 473 height 71
click at [471, 175] on li "Event platform and workflow - [PERSON_NAME] & [PERSON_NAME] working on and will…" at bounding box center [596, 138] width 473 height 71
click at [548, 175] on li "Event platform and workflow - [PERSON_NAME] & [PERSON_NAME] working on and will…" at bounding box center [596, 138] width 473 height 71
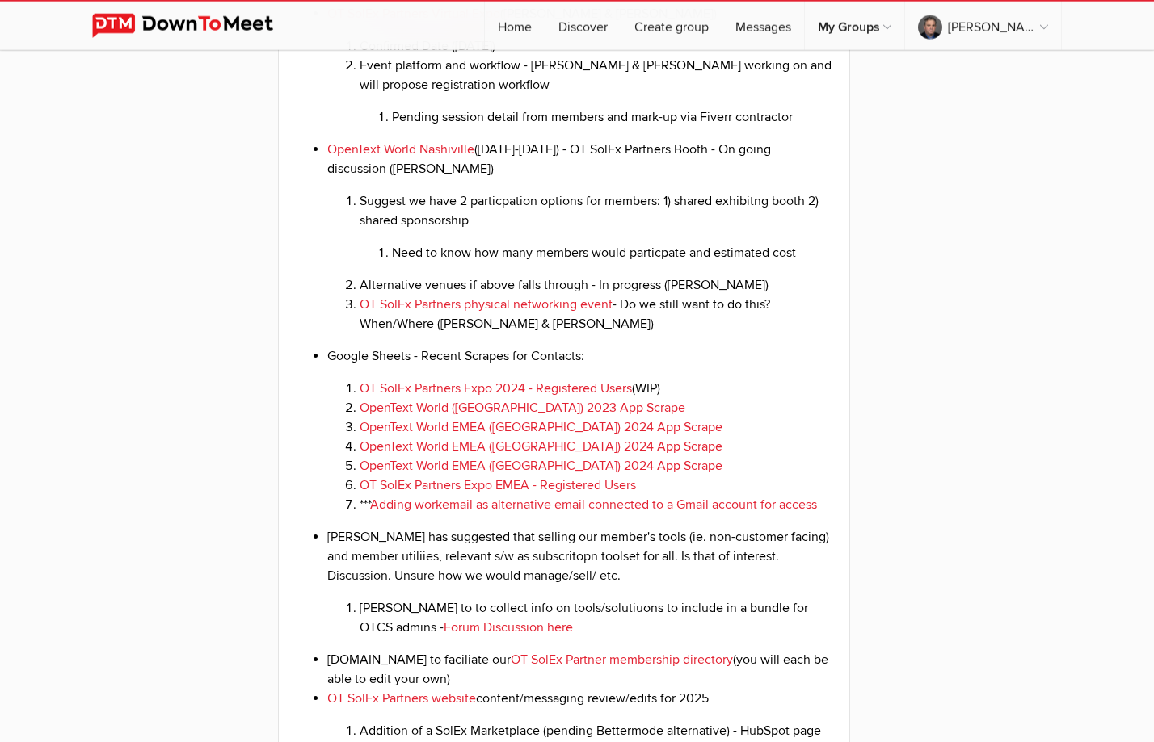
scroll to position [1865, 0]
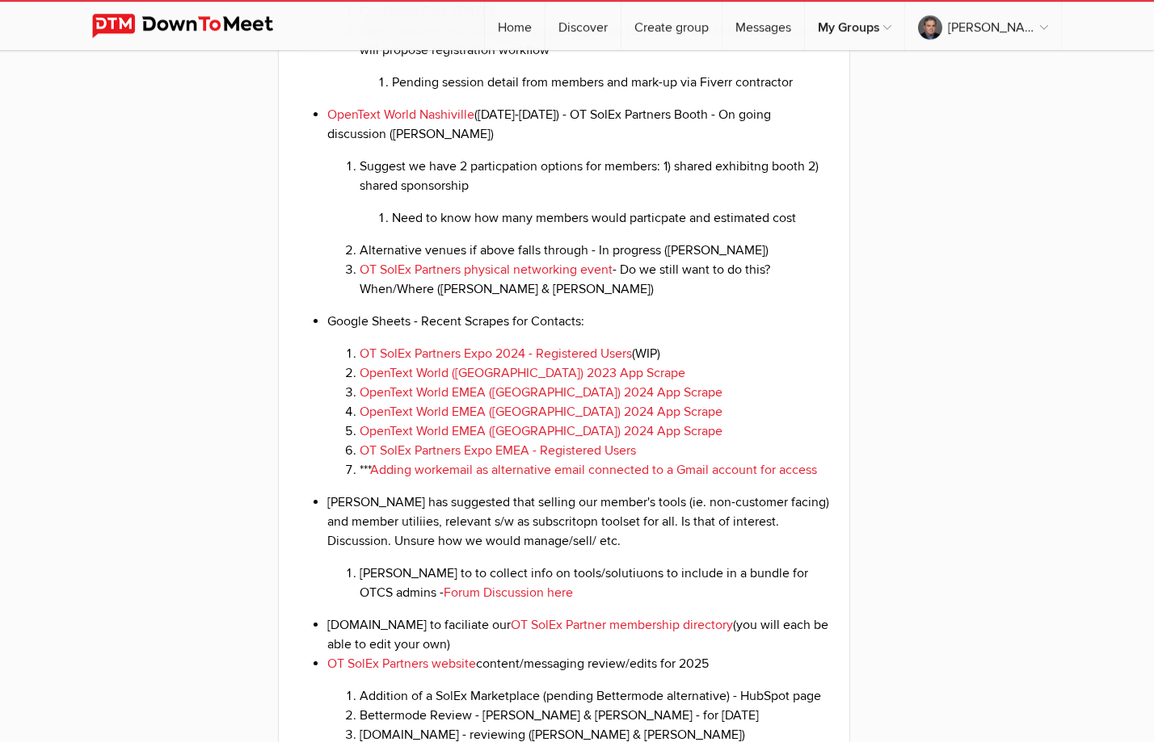
click at [556, 229] on li "OpenText World Nashiville ([DATE]-[DATE]) - OT SolEx Partners Booth - On going …" at bounding box center [580, 202] width 506 height 194
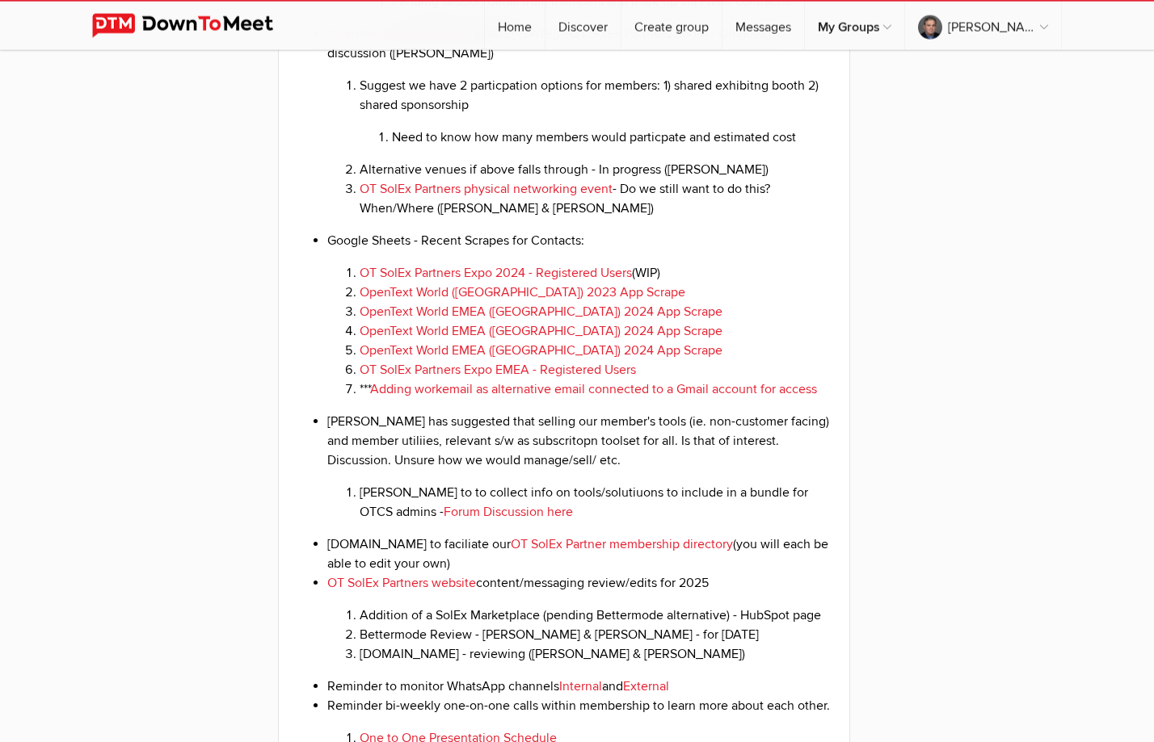
scroll to position [1947, 0]
click at [666, 520] on li "[PERSON_NAME] has suggested that selling our member's tools (ie. non-customer f…" at bounding box center [580, 465] width 506 height 110
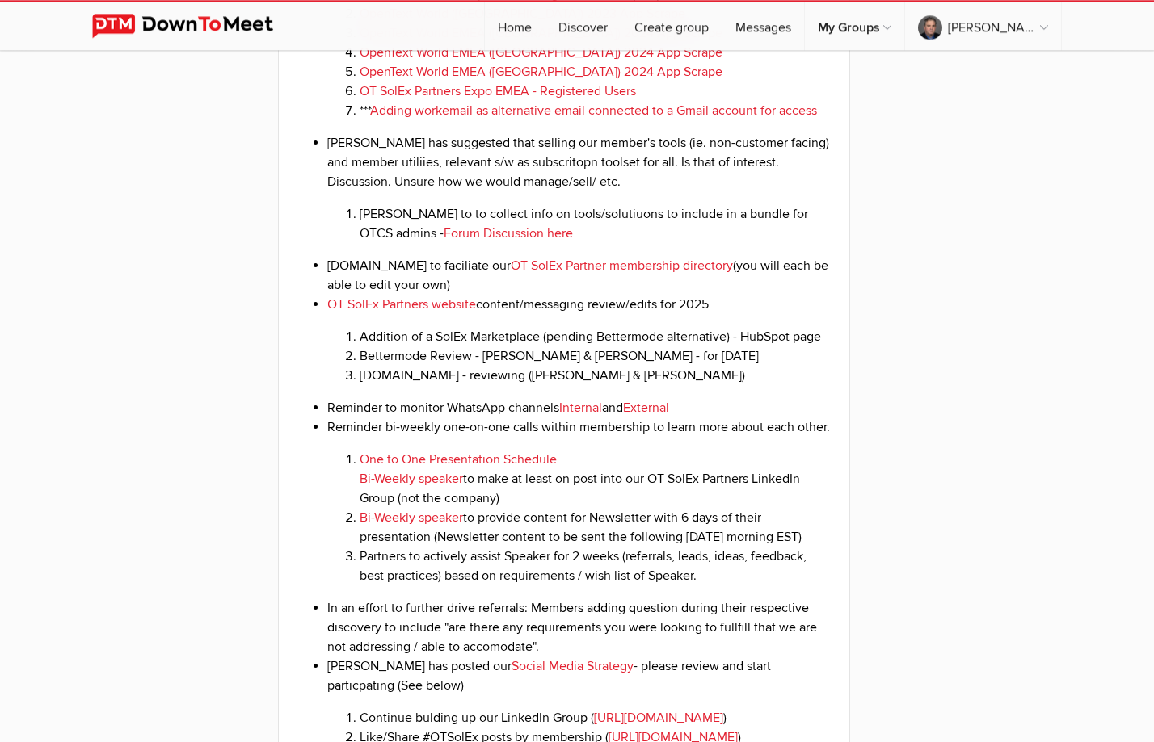
scroll to position [2194, 0]
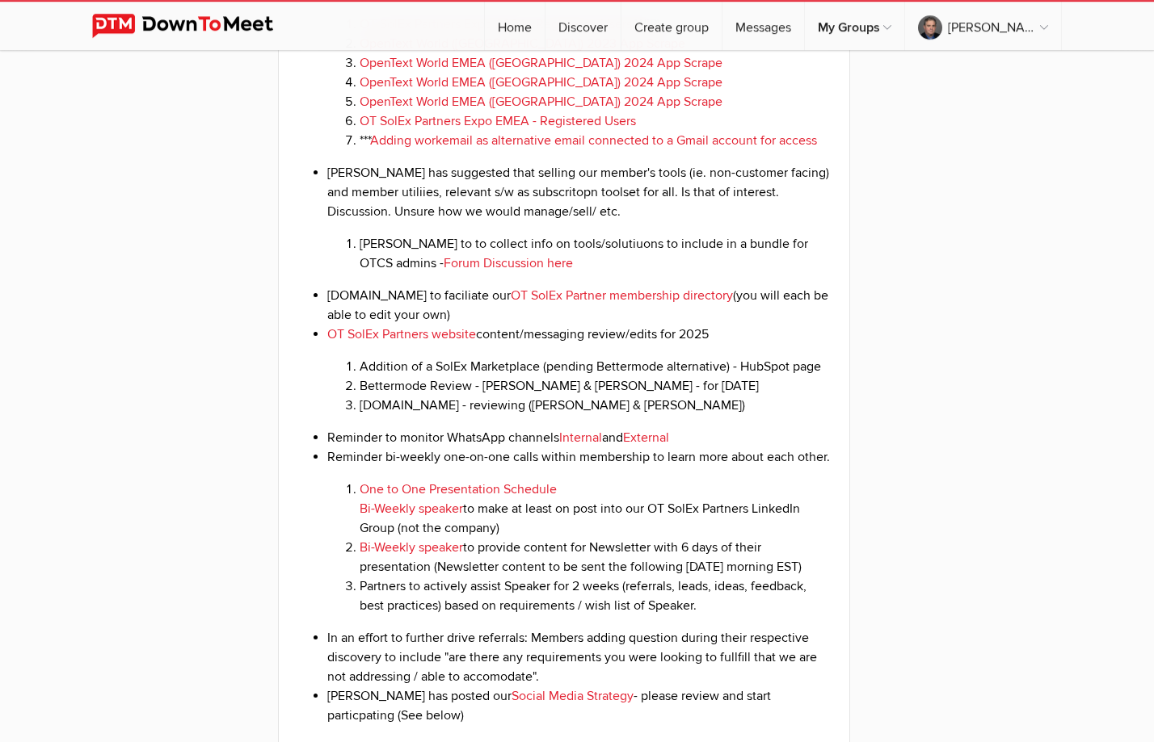
click at [662, 396] on li "Bettermode Review - [PERSON_NAME] & [PERSON_NAME] - for [DATE]" at bounding box center [596, 385] width 473 height 19
click at [693, 415] on li "[DOMAIN_NAME] - reviewing ([PERSON_NAME] & [PERSON_NAME])" at bounding box center [596, 405] width 473 height 19
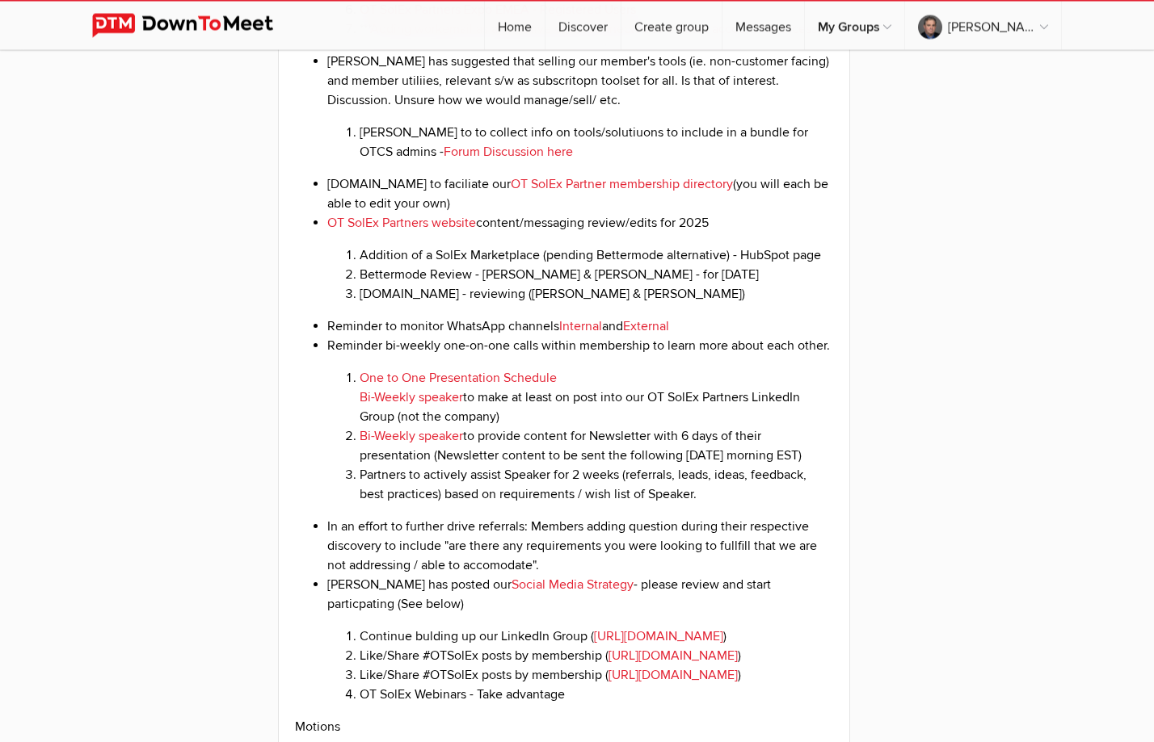
scroll to position [2277, 0]
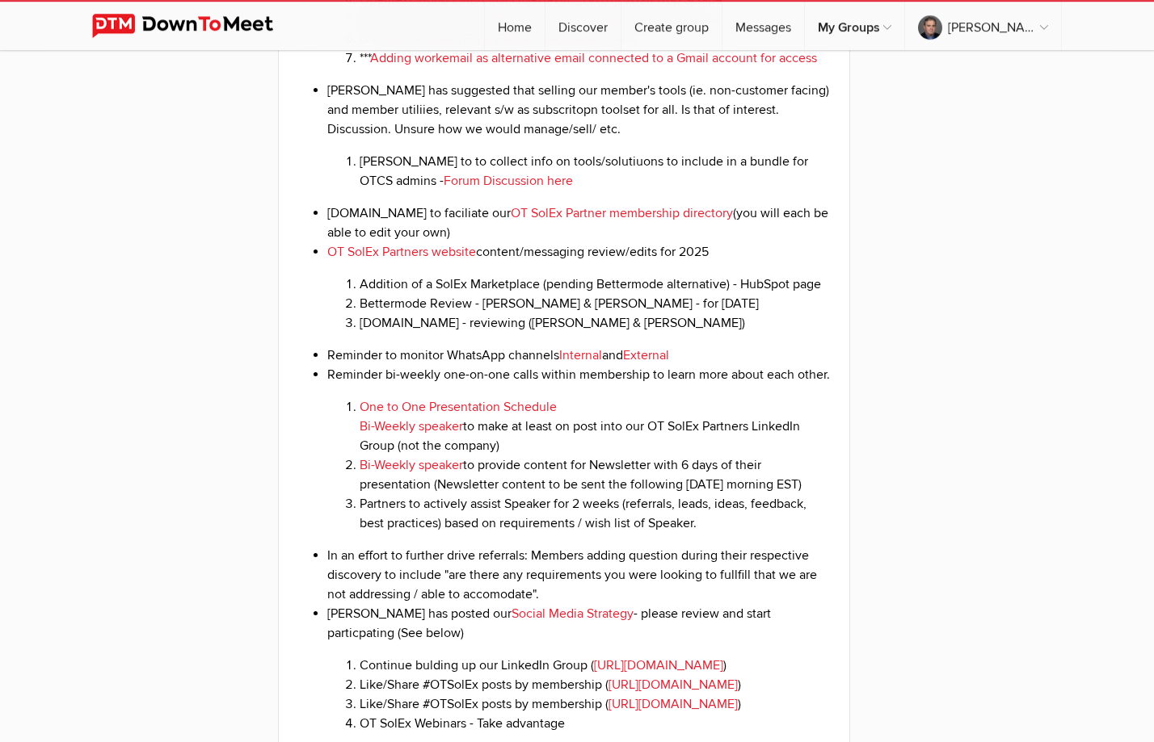
click at [614, 485] on li "Reminder bi-weekly one-on-one calls within membership to learn more about each …" at bounding box center [580, 449] width 506 height 168
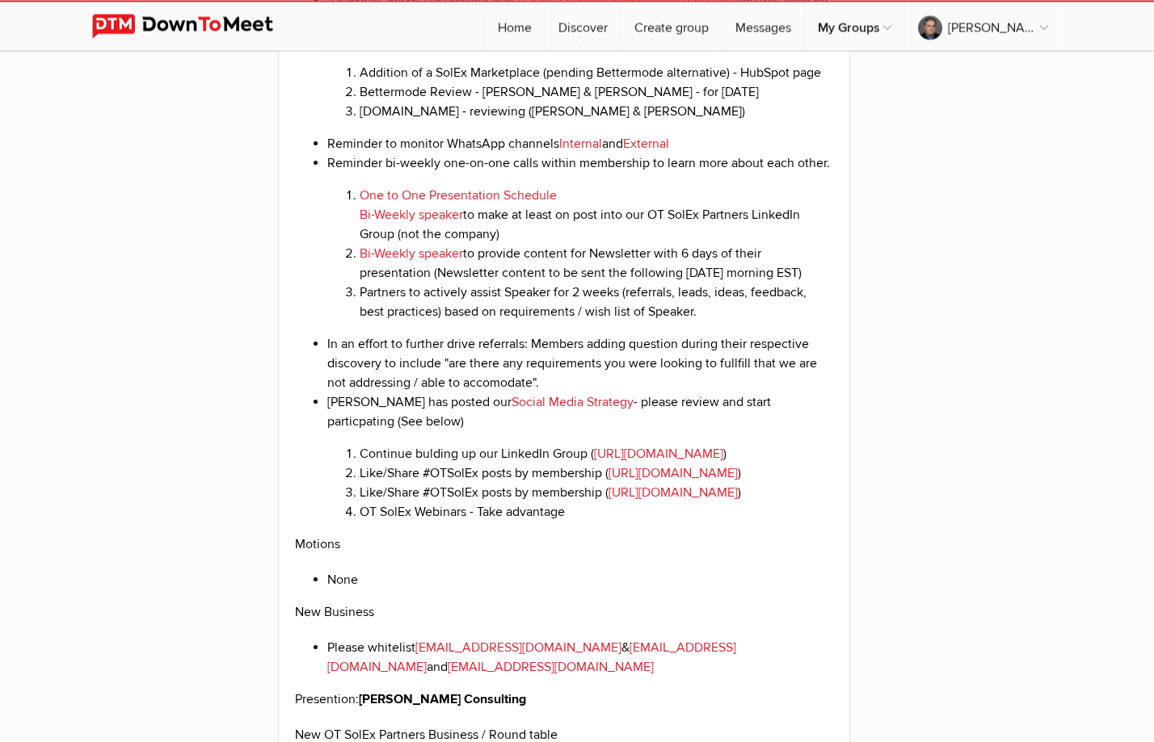
scroll to position [2524, 0]
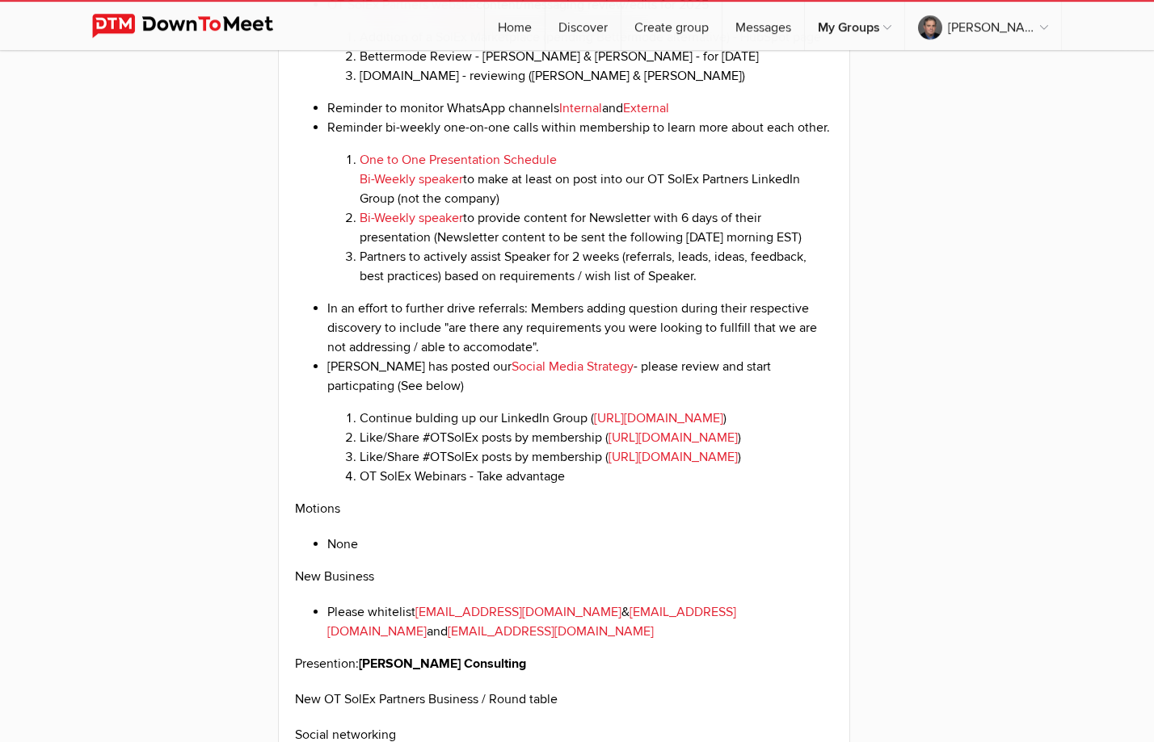
click at [599, 286] on li "Partners to actively assist Speaker for 2 weeks (referrals, leads, ideas, feedb…" at bounding box center [596, 266] width 473 height 39
click at [641, 286] on li "Partners to actively assist Speaker for 2 weeks (referrals, leads, ideas, feedb…" at bounding box center [596, 266] width 473 height 39
click at [655, 357] on li "In an effort to further drive referrals: Members adding question during their r…" at bounding box center [580, 328] width 506 height 58
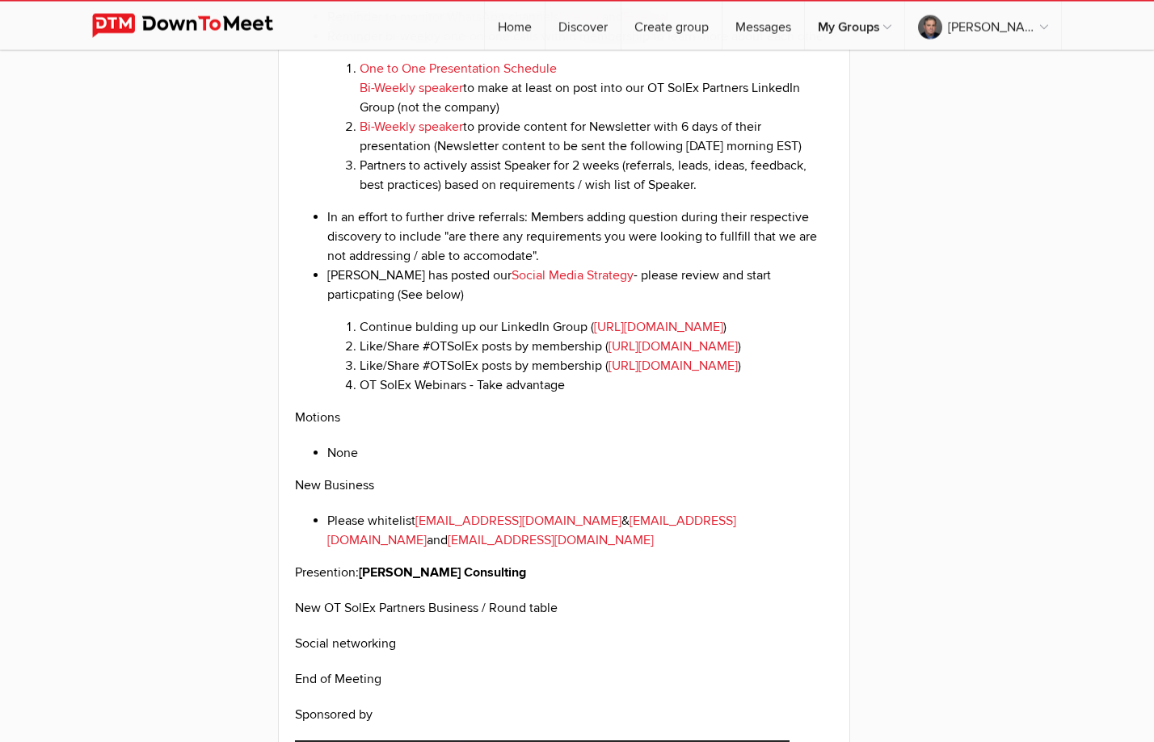
scroll to position [2689, 0]
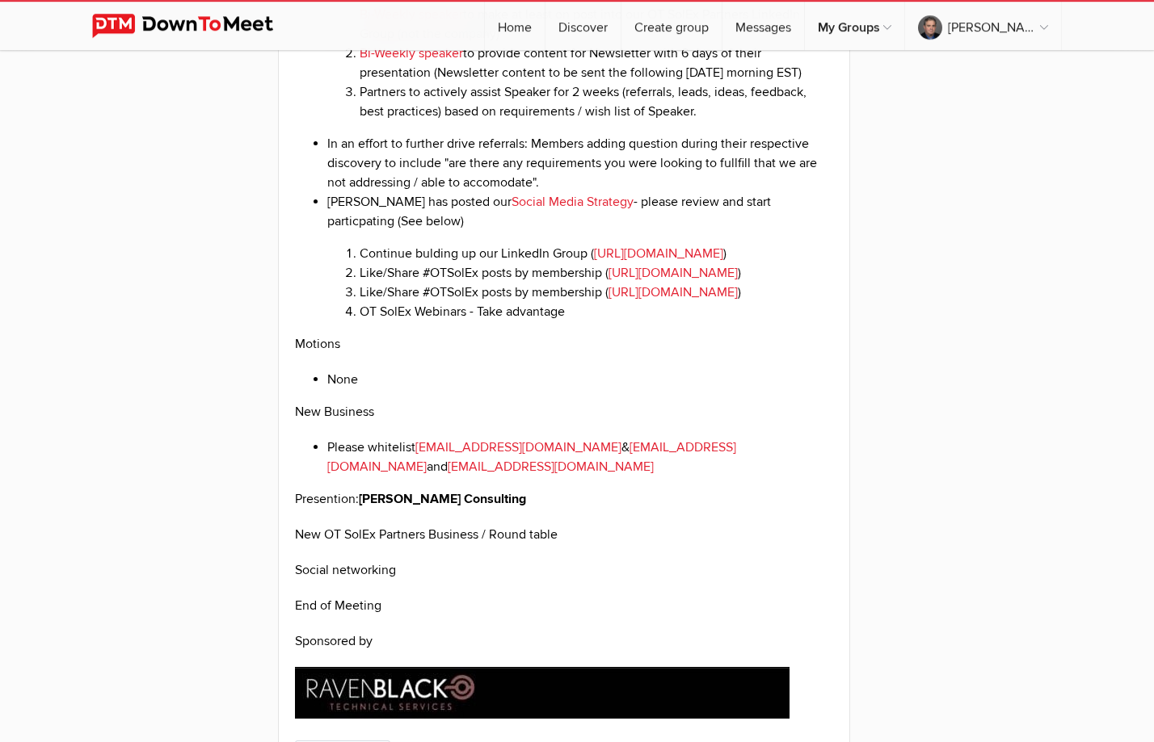
click at [742, 354] on p "Motions" at bounding box center [564, 343] width 538 height 19
click at [515, 389] on li "None" at bounding box center [580, 379] width 506 height 19
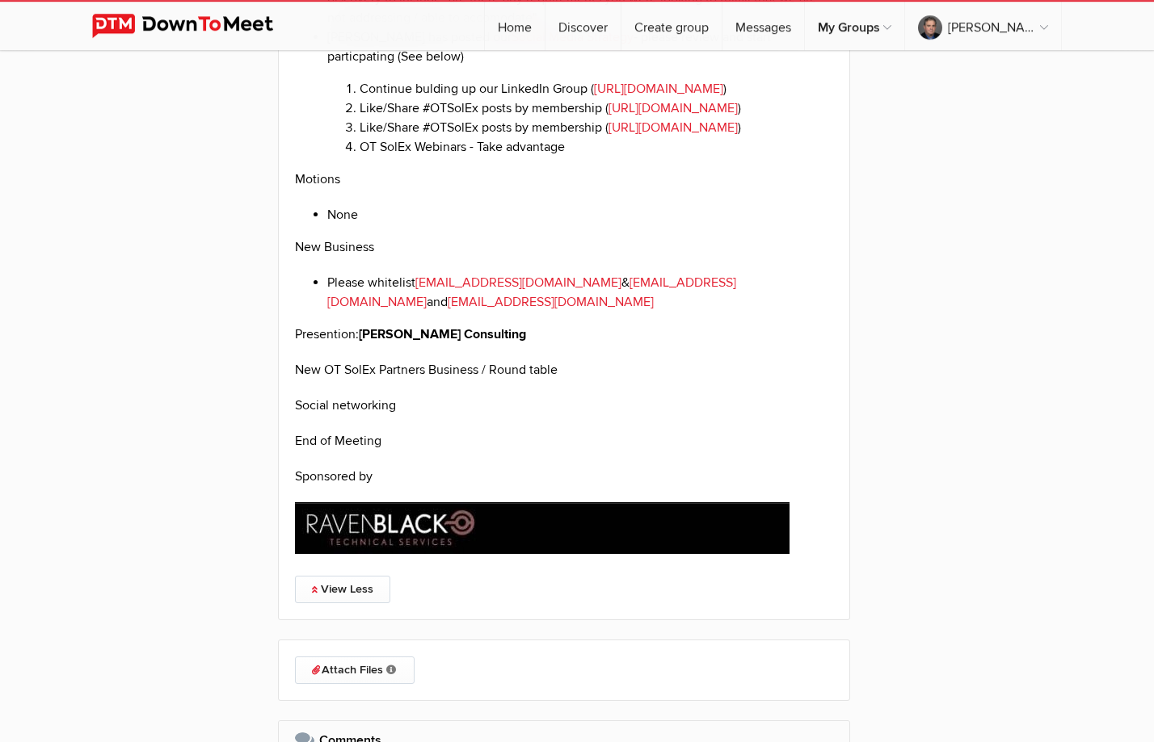
click at [762, 312] on li "Please whitelist [EMAIL_ADDRESS][DOMAIN_NAME] & [EMAIL_ADDRESS][DOMAIN_NAME] an…" at bounding box center [580, 292] width 506 height 39
click at [556, 344] on p "Presention: [PERSON_NAME] Consulting" at bounding box center [564, 334] width 538 height 19
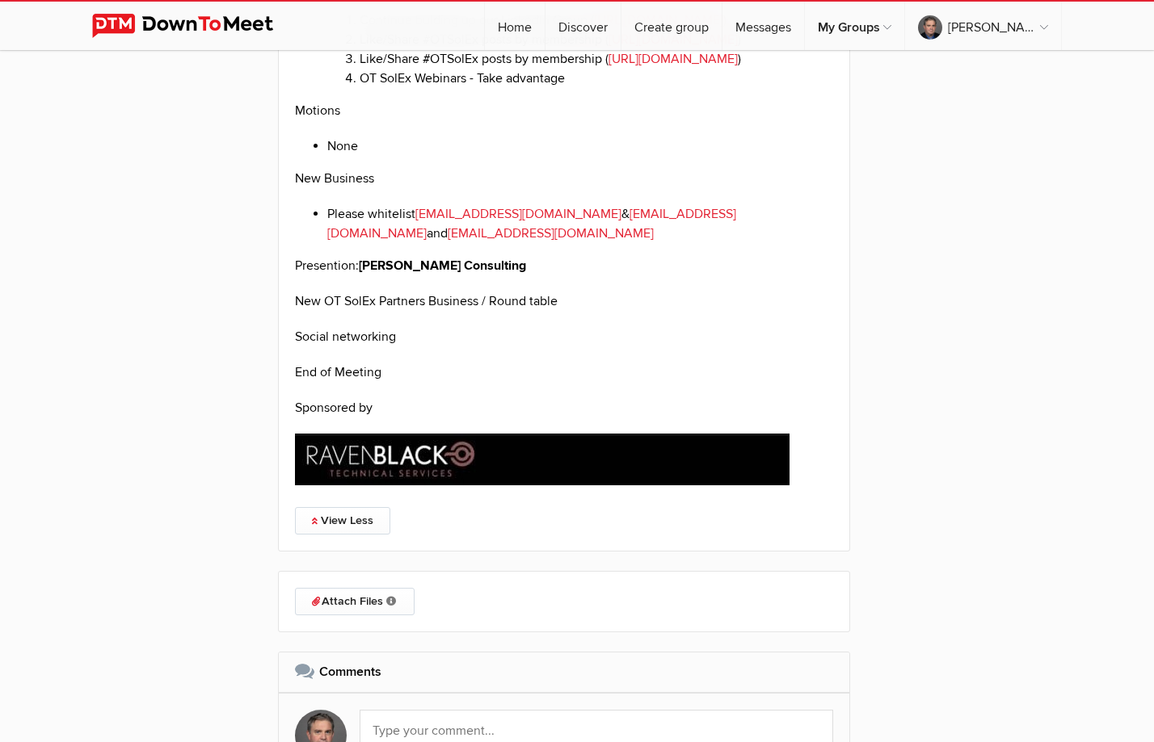
scroll to position [3018, 0]
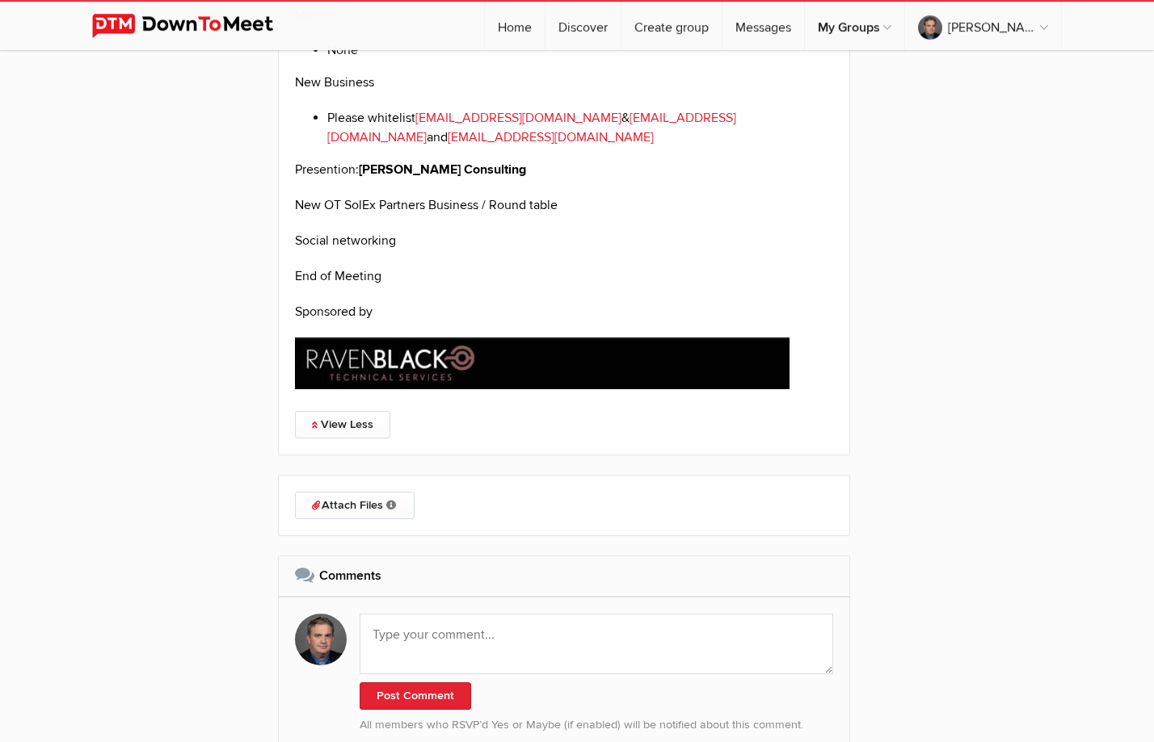
click at [592, 250] on p "Social networking" at bounding box center [564, 240] width 538 height 19
click at [571, 215] on p "New OT SolEx Partners Business / Round table" at bounding box center [564, 205] width 538 height 19
